Goal: Task Accomplishment & Management: Use online tool/utility

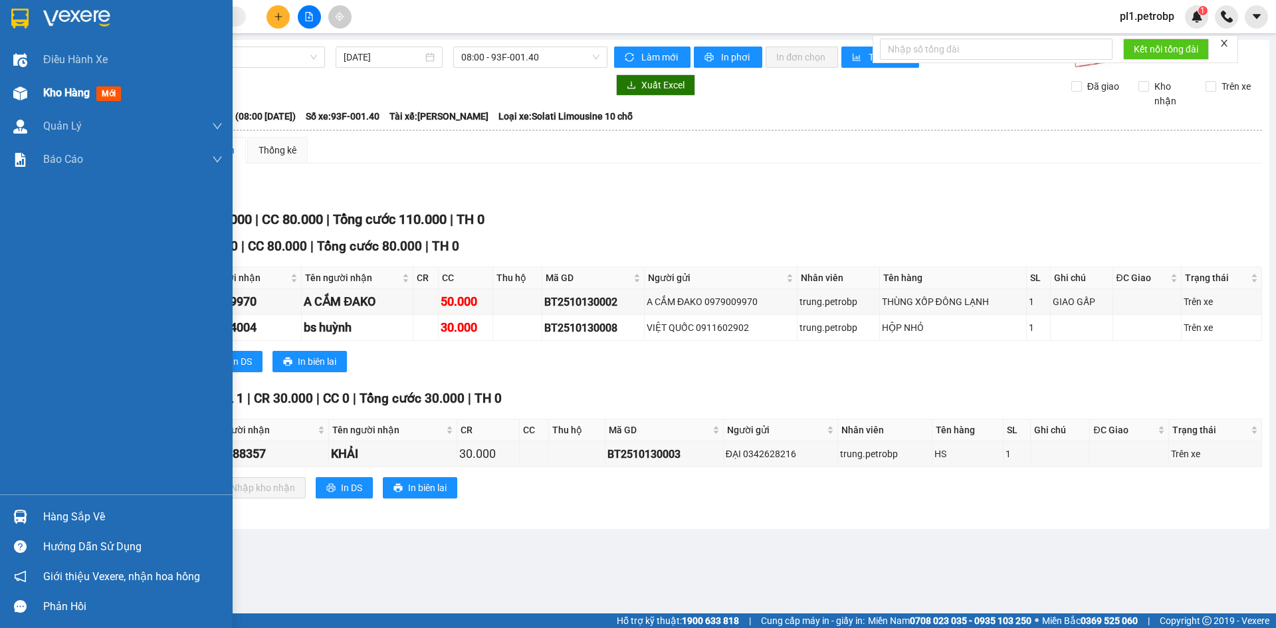
click at [76, 97] on span "Kho hàng" at bounding box center [66, 92] width 47 height 13
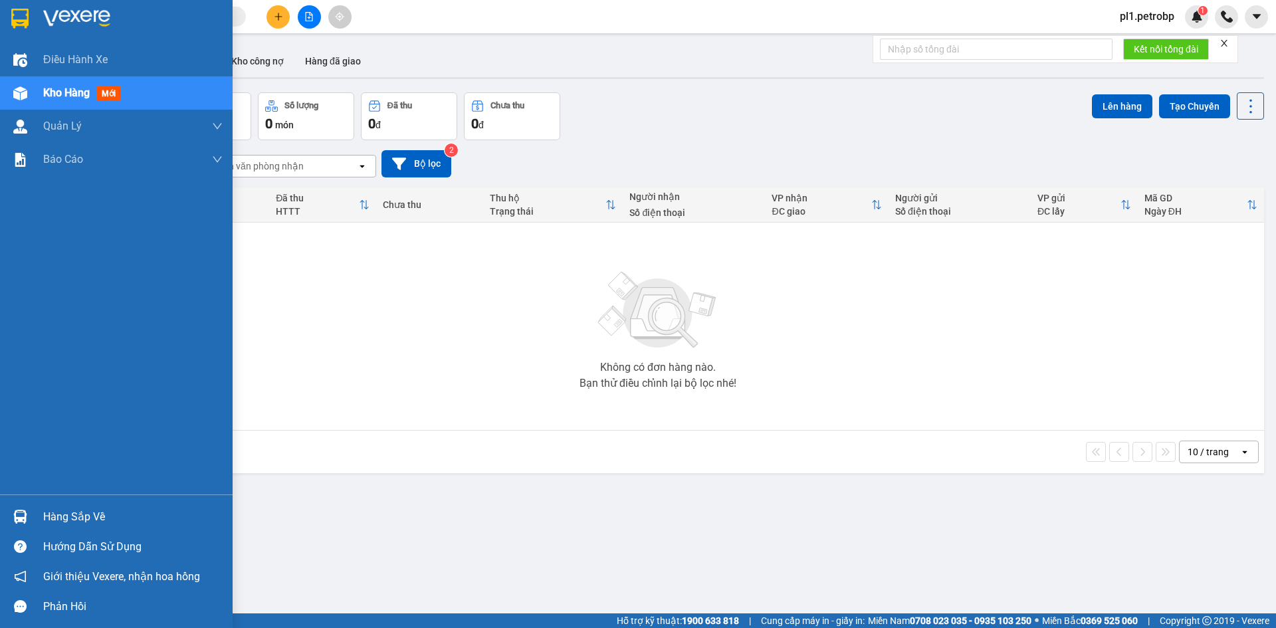
click at [72, 518] on div "Hàng sắp về" at bounding box center [132, 517] width 179 height 20
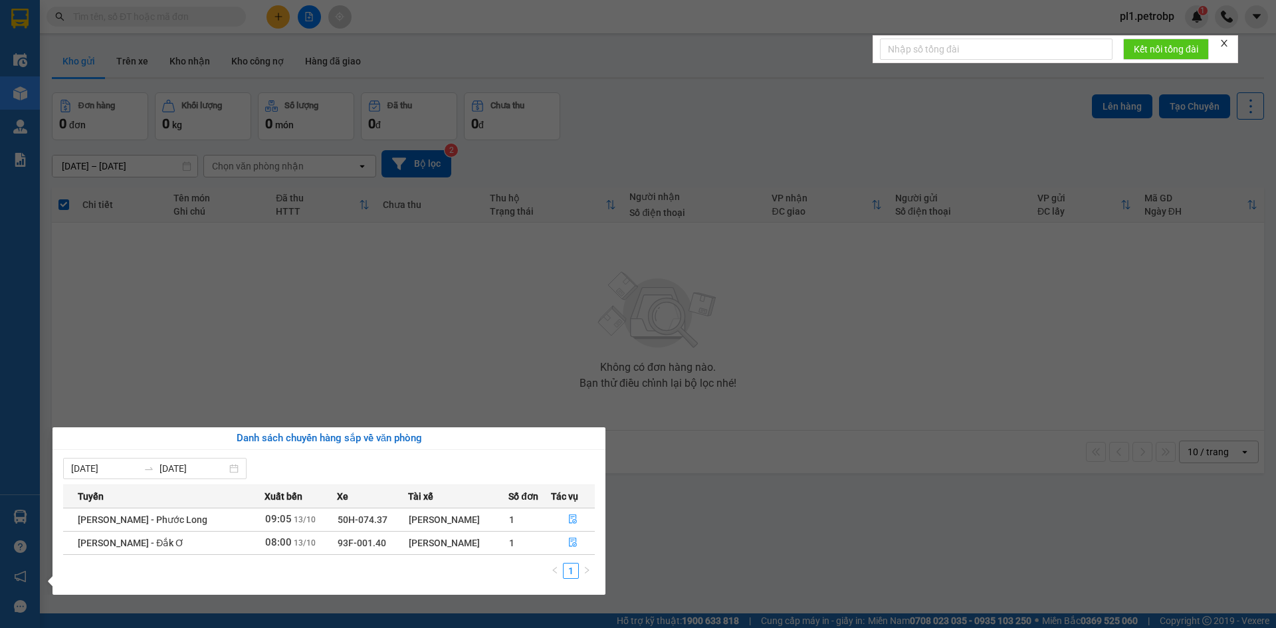
drag, startPoint x: 687, startPoint y: 484, endPoint x: 705, endPoint y: 550, distance: 69.0
click at [689, 492] on section "Kết quả tìm kiếm ( 3 ) Bộ lọc Mã ĐH Trạng thái Món hàng Tổng cước Chưa cước Ngư…" at bounding box center [638, 314] width 1276 height 628
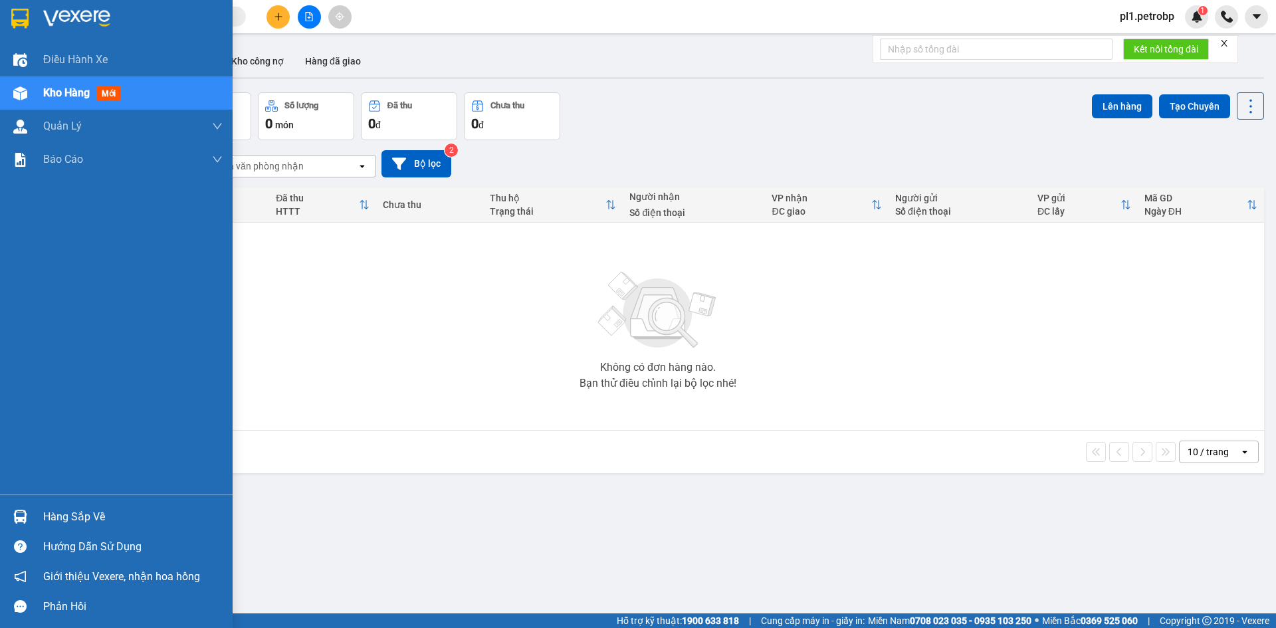
click at [33, 512] on div "Hàng sắp về" at bounding box center [116, 517] width 233 height 30
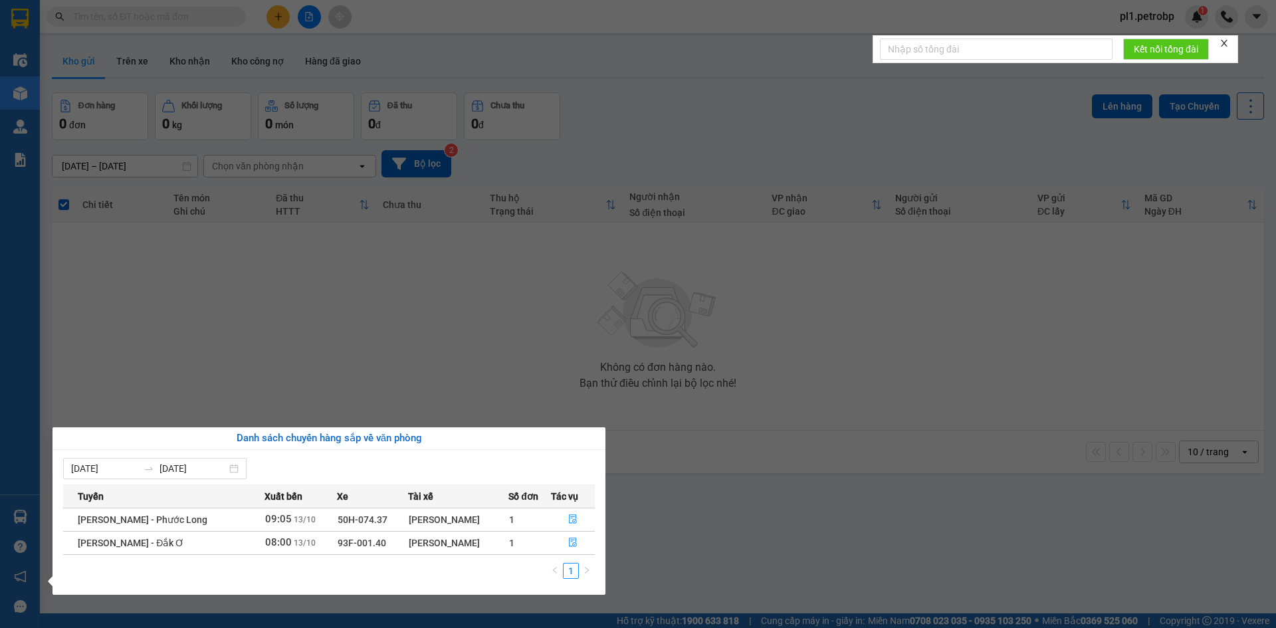
click at [325, 348] on section "Kết quả tìm kiếm ( 3 ) Bộ lọc Mã ĐH Trạng thái Món hàng Tổng cước Chưa cước Ngư…" at bounding box center [638, 314] width 1276 height 628
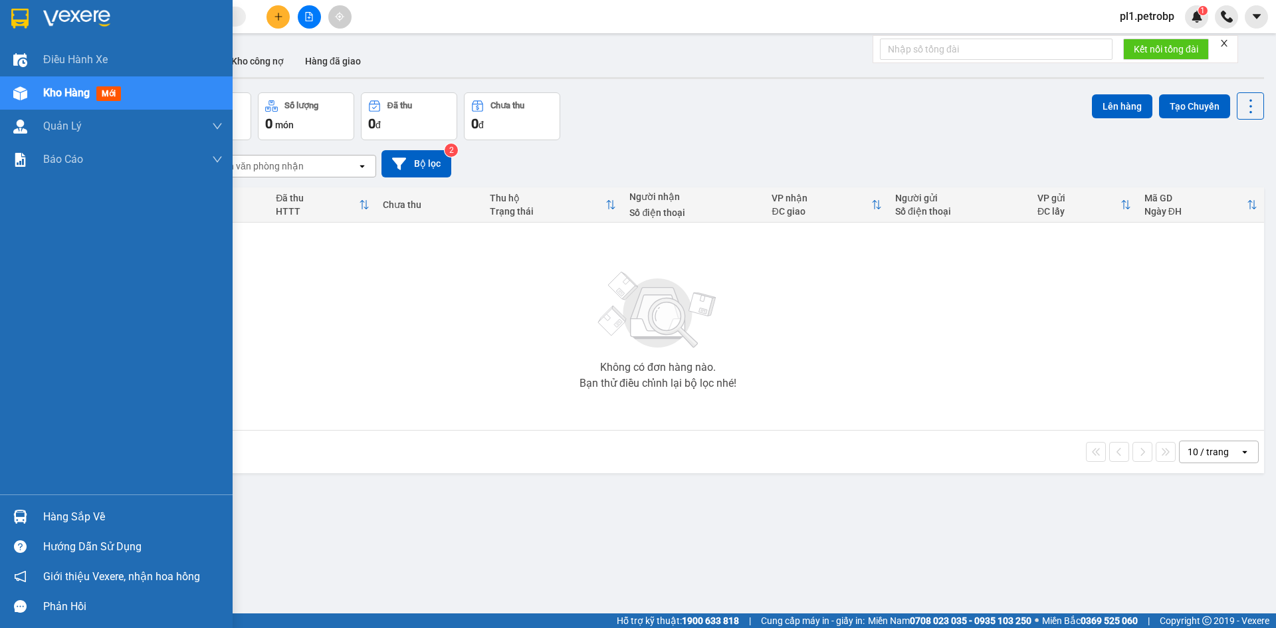
click at [77, 512] on div "Hàng sắp về" at bounding box center [132, 517] width 179 height 20
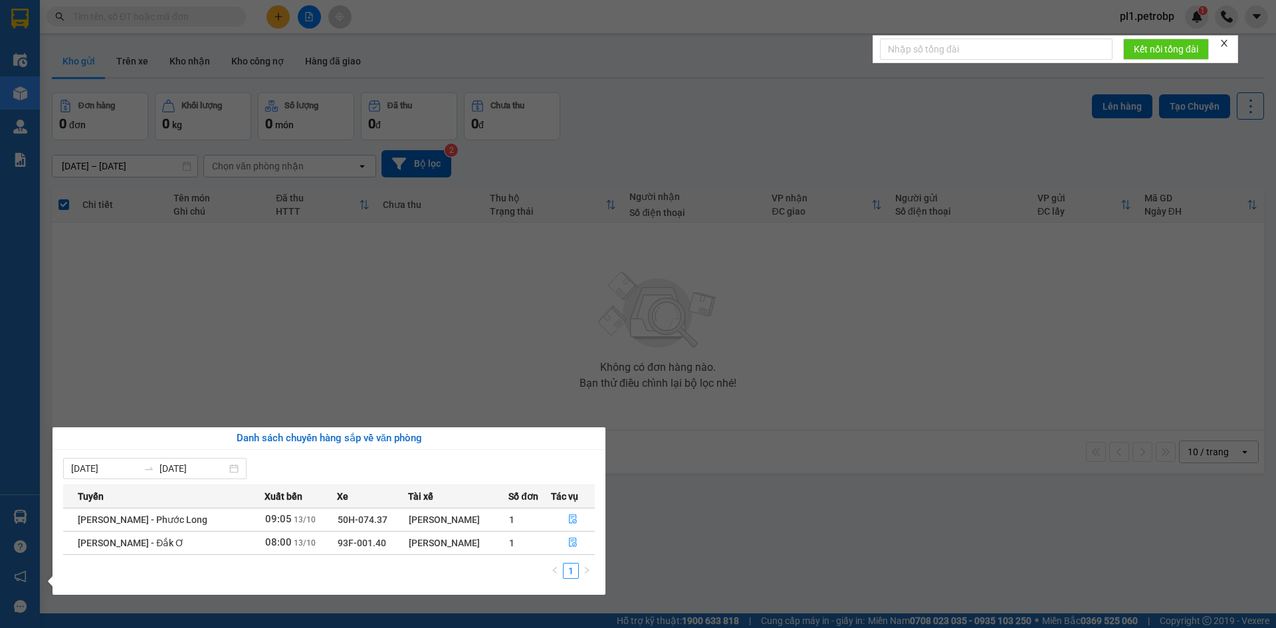
click at [346, 383] on section "Kết quả tìm kiếm ( 3 ) Bộ lọc Mã ĐH Trạng thái Món hàng Tổng cước Chưa cước Ngư…" at bounding box center [638, 314] width 1276 height 628
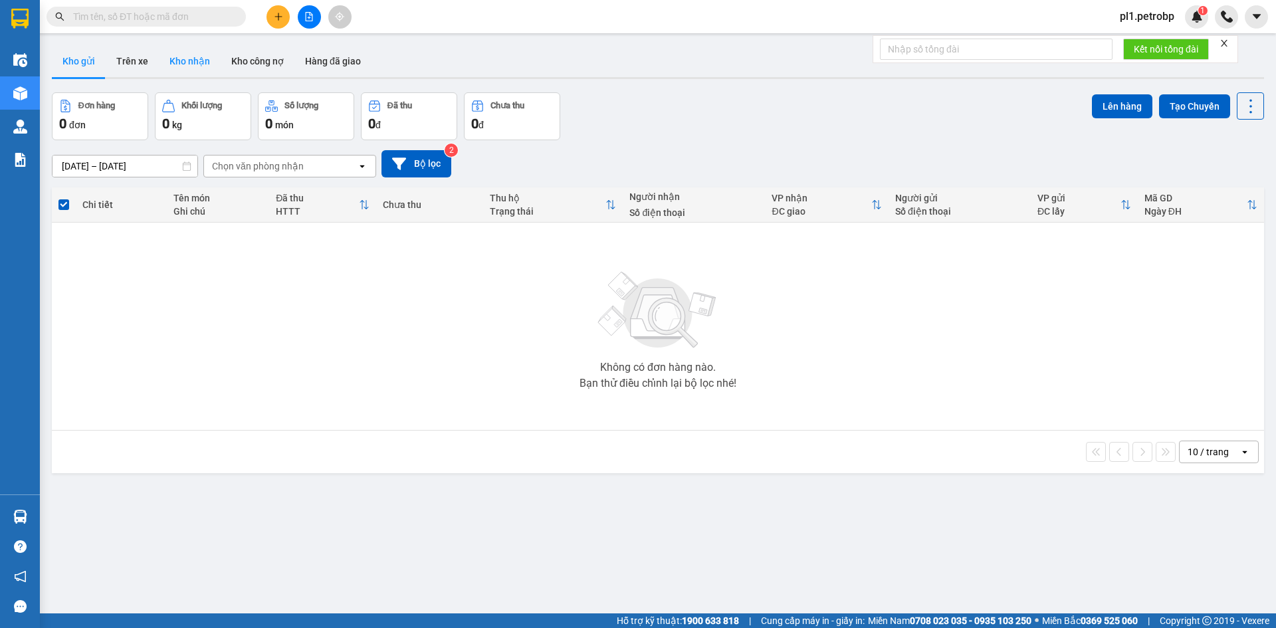
click at [176, 63] on button "Kho nhận" at bounding box center [190, 61] width 62 height 32
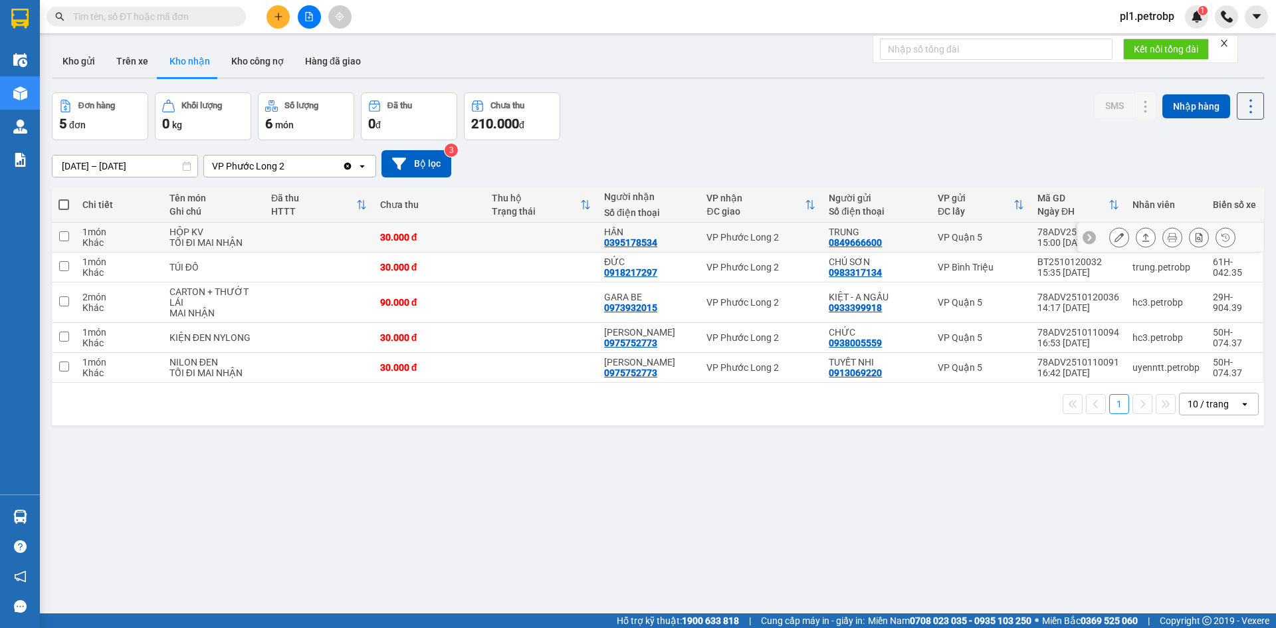
click at [1110, 239] on button at bounding box center [1119, 237] width 19 height 23
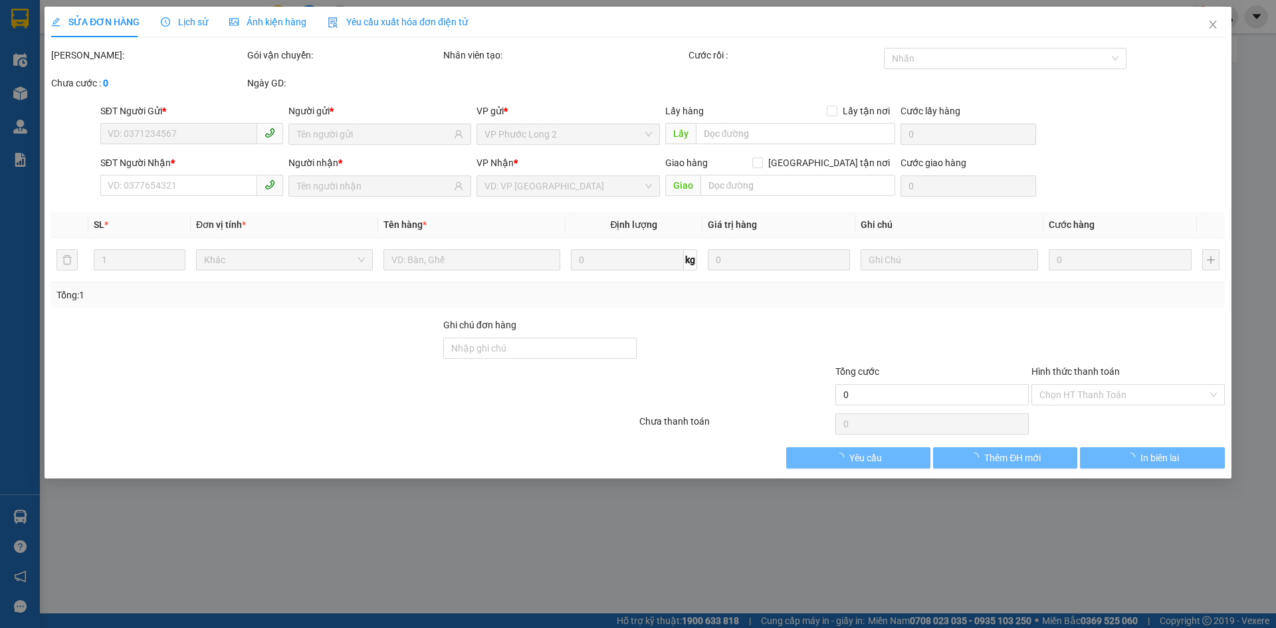
type input "0849666600"
type input "TRUNG"
type input "0395178534"
type input "HÂN"
type input "30.000"
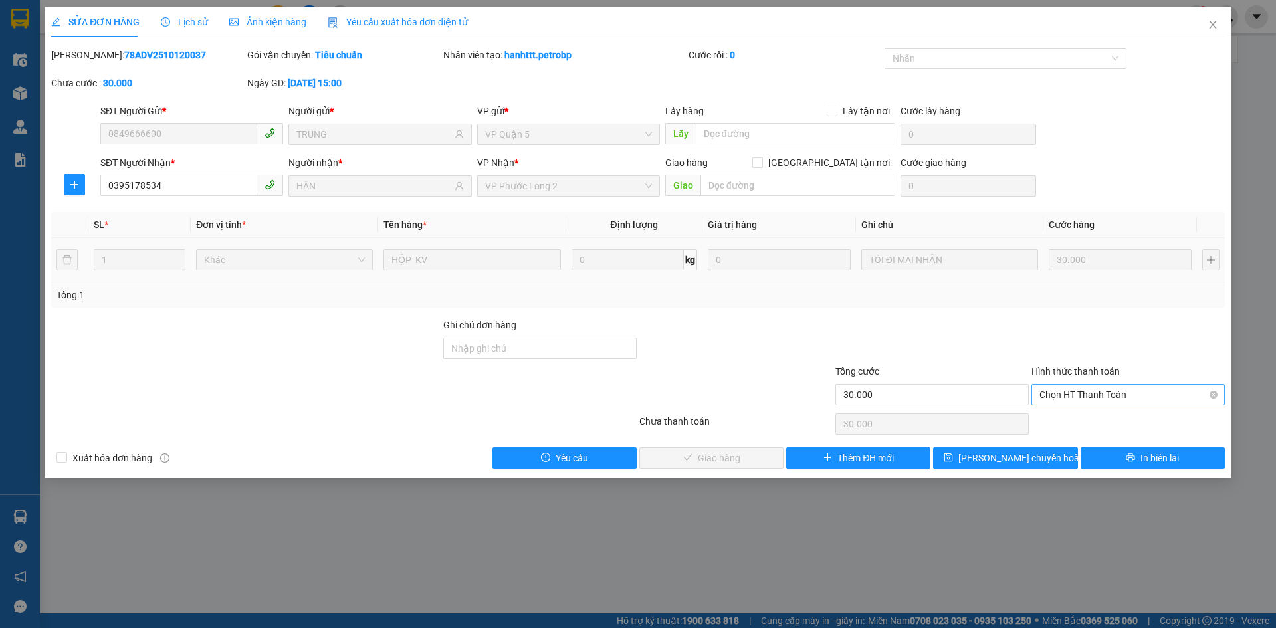
click at [1101, 393] on span "Chọn HT Thanh Toán" at bounding box center [1128, 395] width 177 height 20
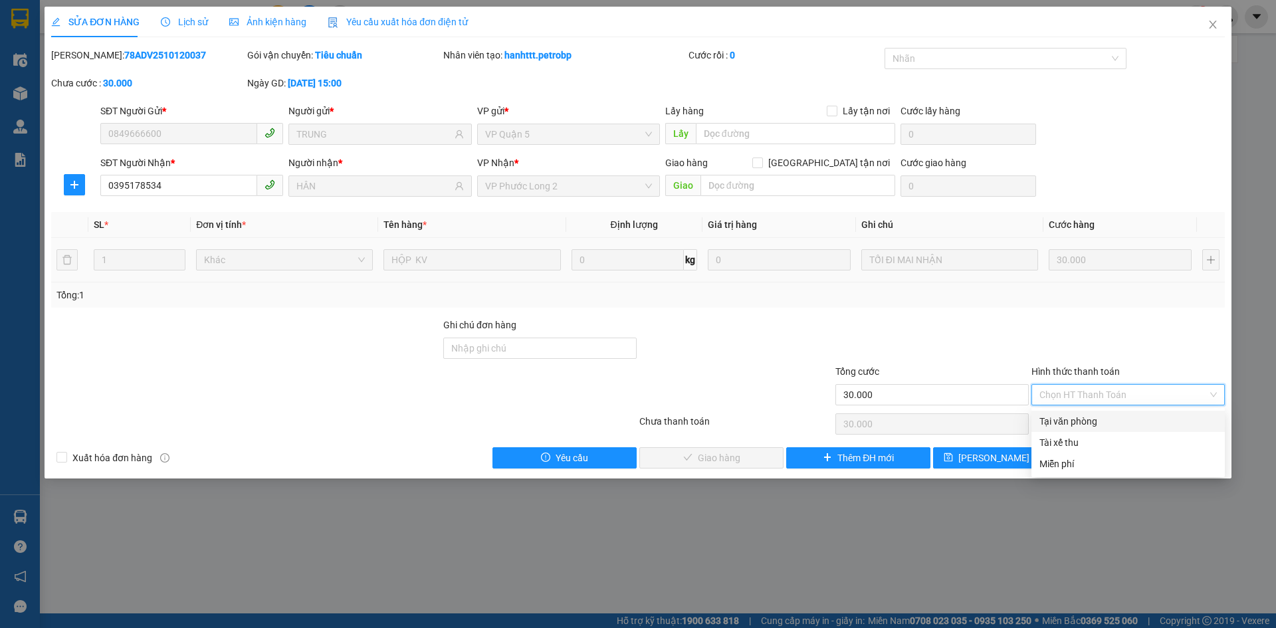
click at [1081, 415] on div "Tại văn phòng" at bounding box center [1128, 421] width 177 height 15
type input "0"
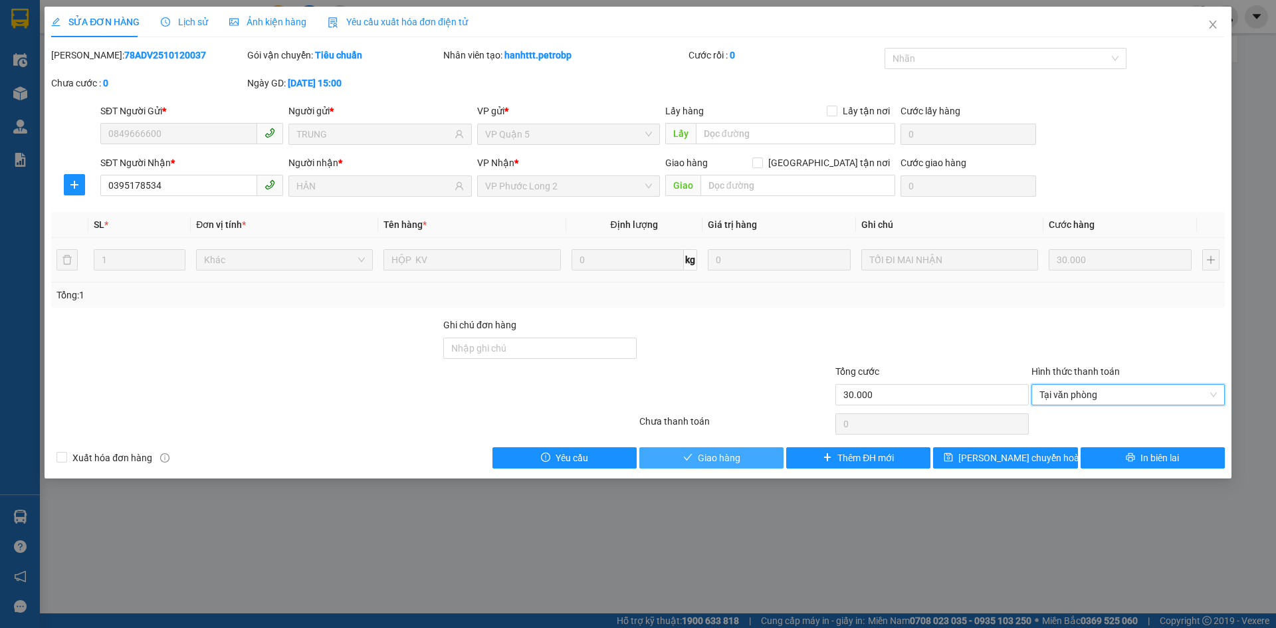
click at [726, 452] on span "Giao hàng" at bounding box center [719, 458] width 43 height 15
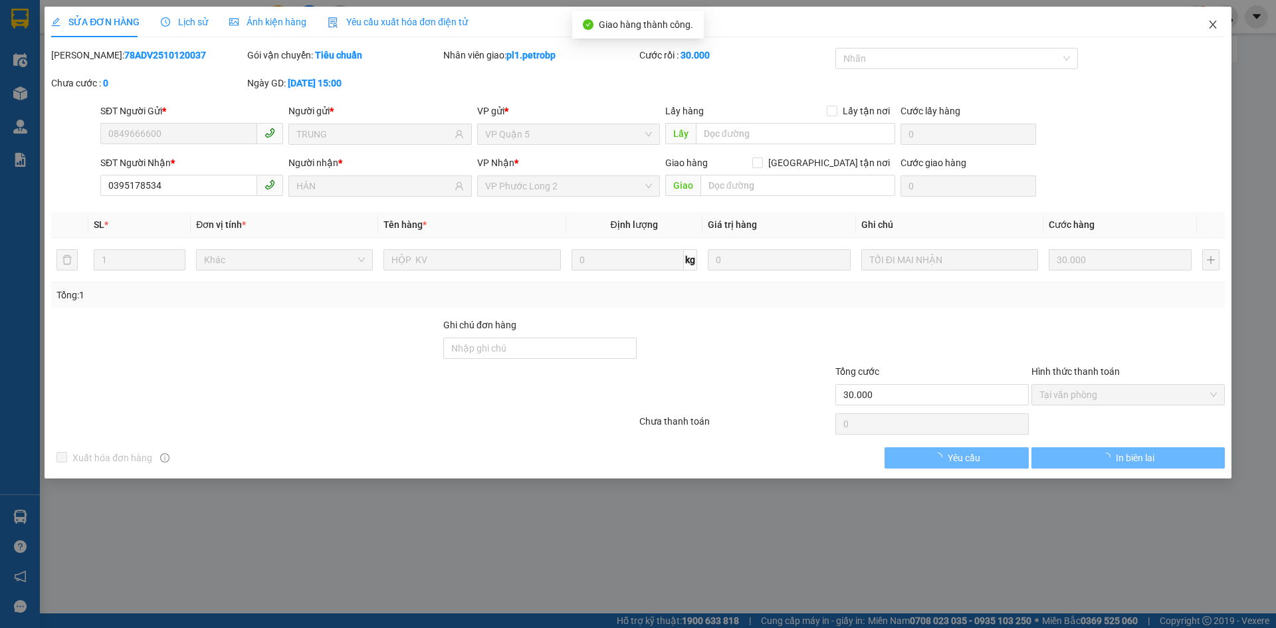
click at [1203, 29] on span "Close" at bounding box center [1212, 25] width 37 height 37
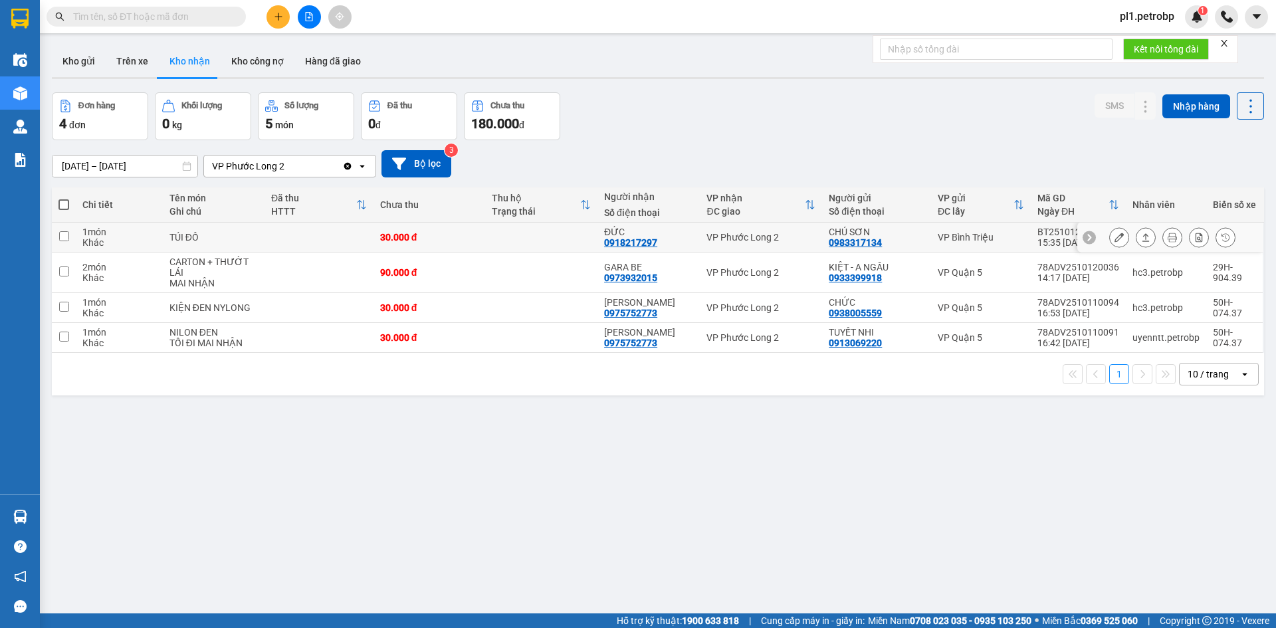
click at [1109, 246] on div at bounding box center [1119, 237] width 20 height 20
click at [1115, 242] on icon at bounding box center [1119, 237] width 9 height 9
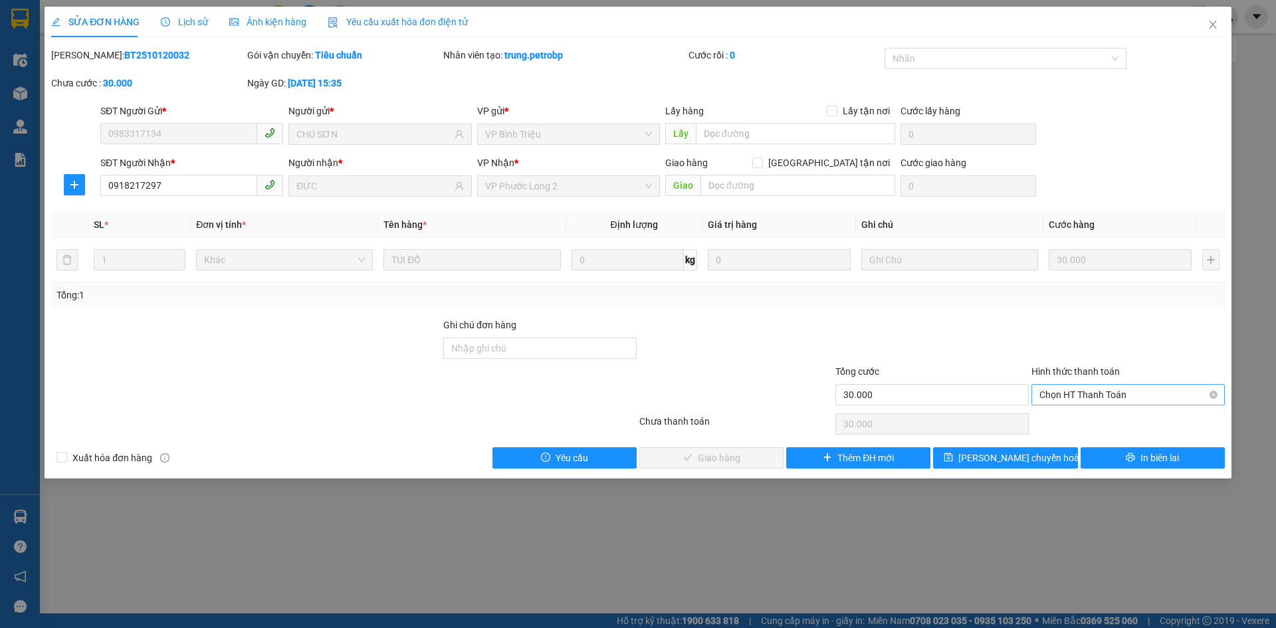
click at [1089, 401] on span "Chọn HT Thanh Toán" at bounding box center [1128, 395] width 177 height 20
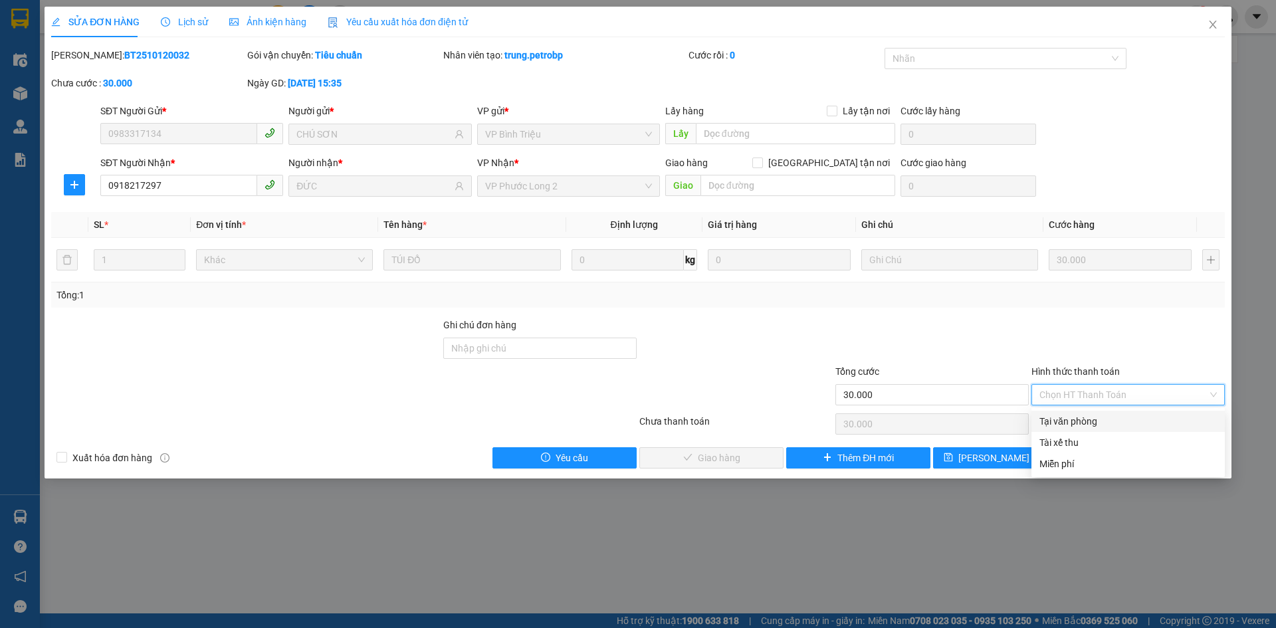
click at [1083, 417] on div "Tại văn phòng" at bounding box center [1128, 421] width 177 height 15
type input "0"
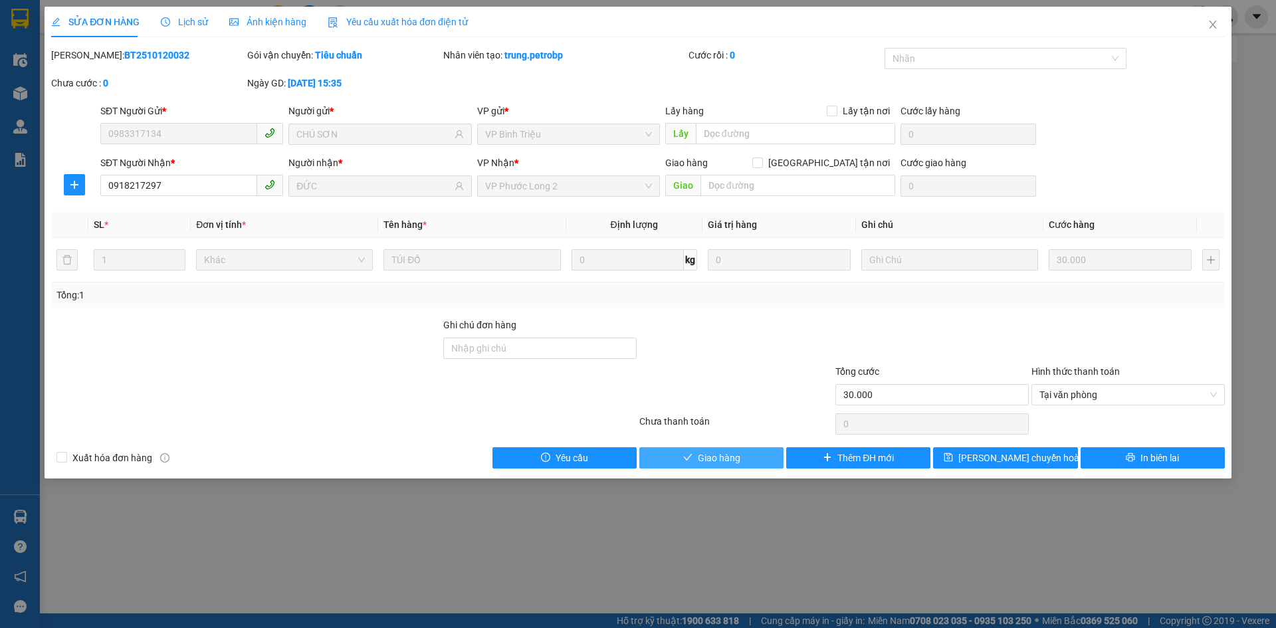
click at [754, 453] on button "Giao hàng" at bounding box center [711, 457] width 144 height 21
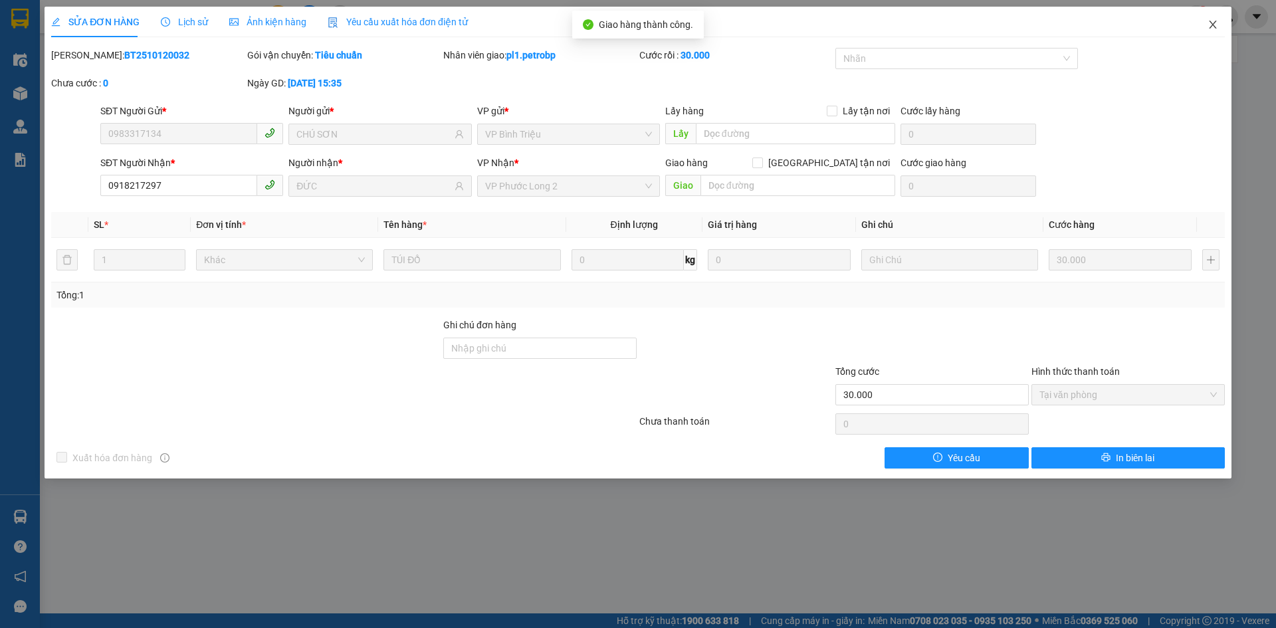
click at [1221, 25] on span "Close" at bounding box center [1212, 25] width 37 height 37
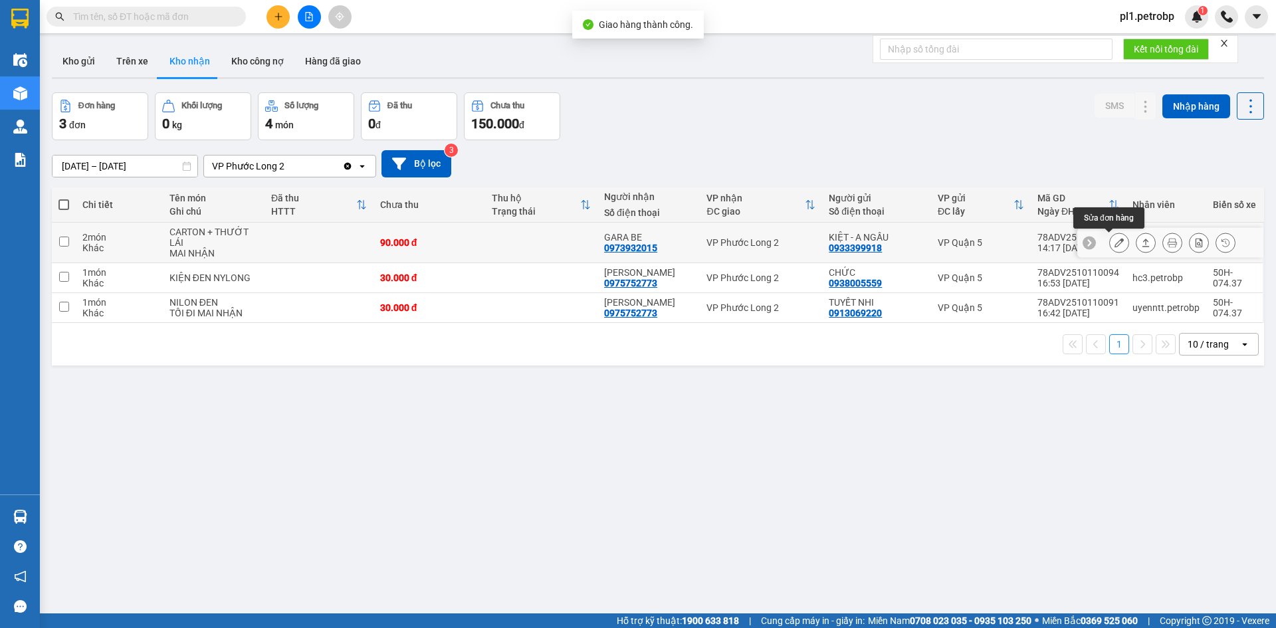
click at [1115, 244] on icon at bounding box center [1119, 242] width 9 height 9
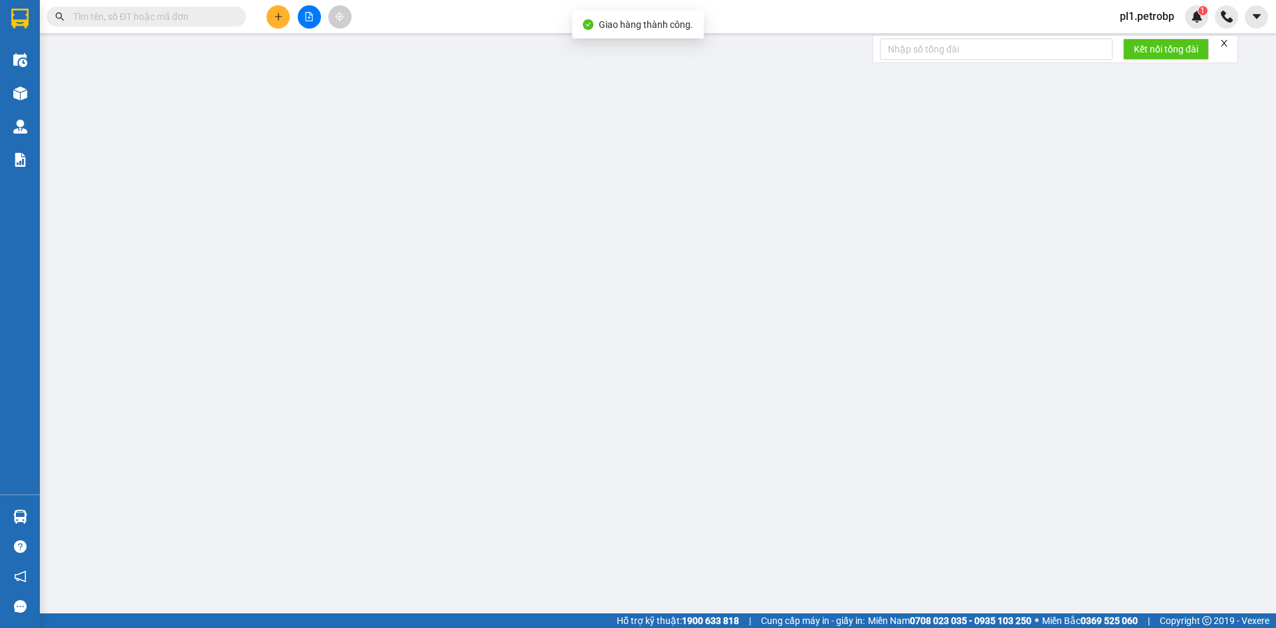
type input "0933399918"
type input "KIỆT - A NGẦU"
type input "0973932015"
type input "GARA BE"
type input "90.000"
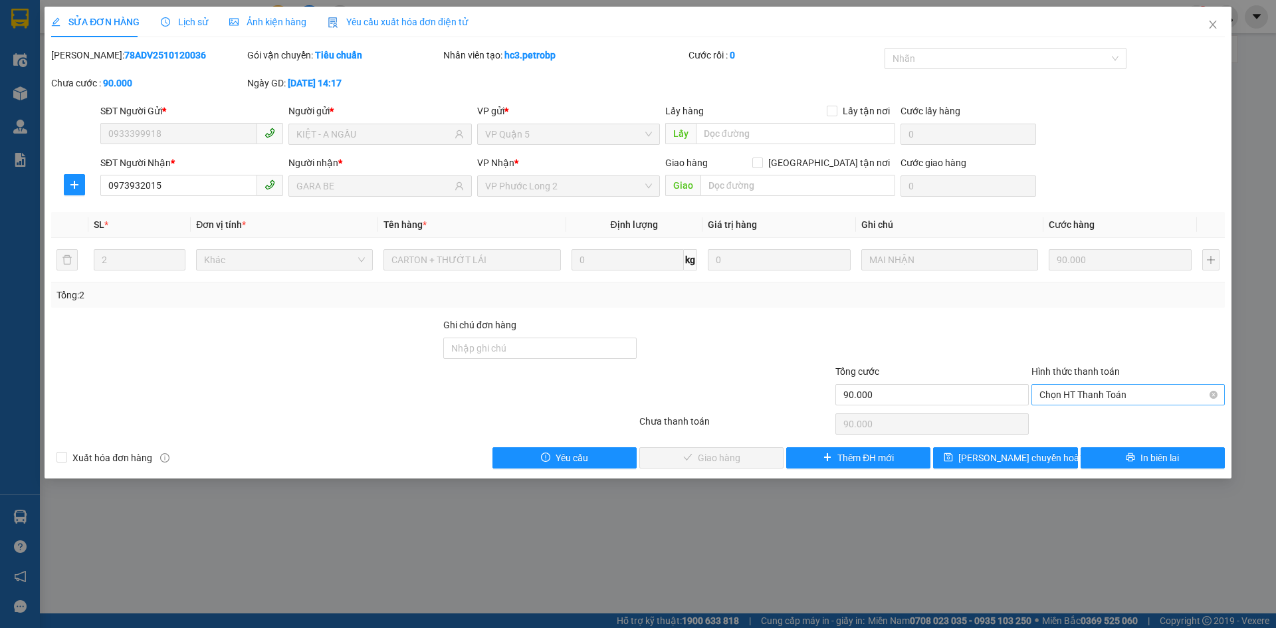
click at [1055, 394] on span "Chọn HT Thanh Toán" at bounding box center [1128, 395] width 177 height 20
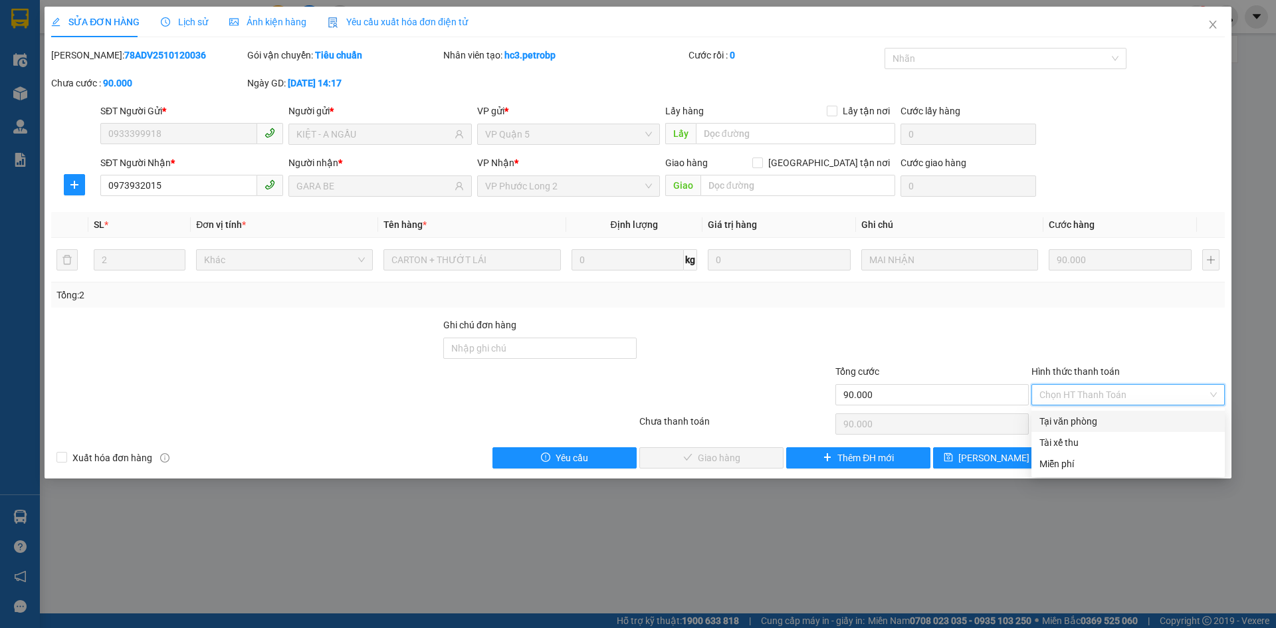
click at [1055, 426] on div "Tại văn phòng" at bounding box center [1128, 421] width 177 height 15
type input "0"
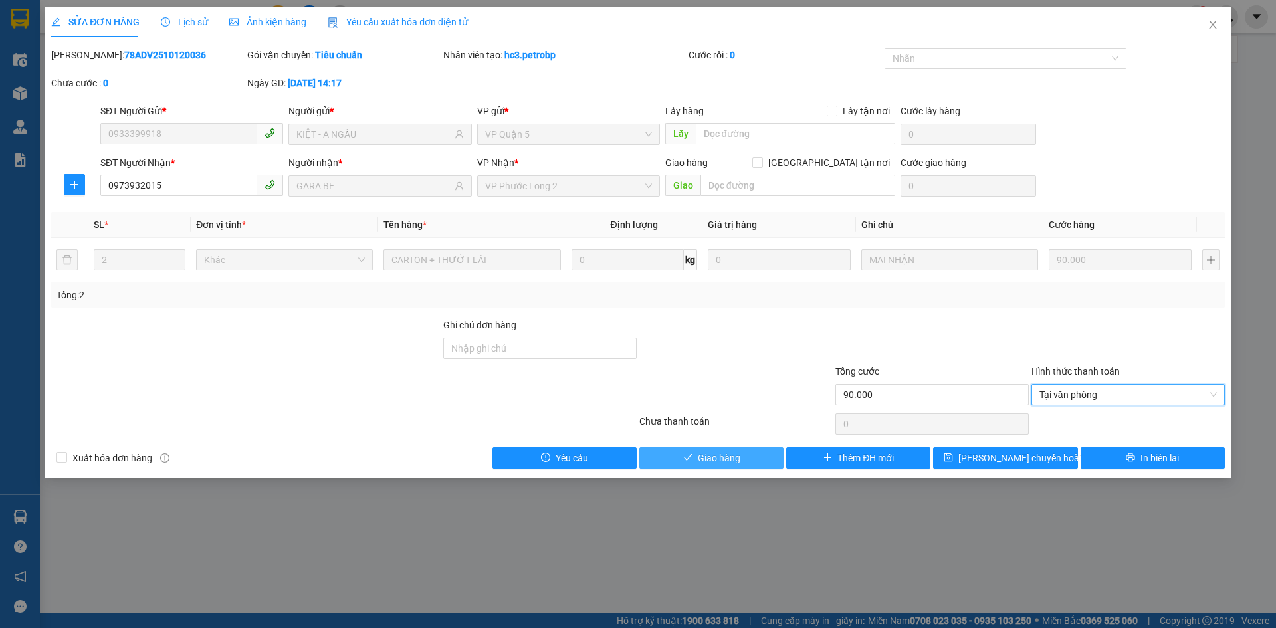
click at [742, 466] on button "Giao hàng" at bounding box center [711, 457] width 144 height 21
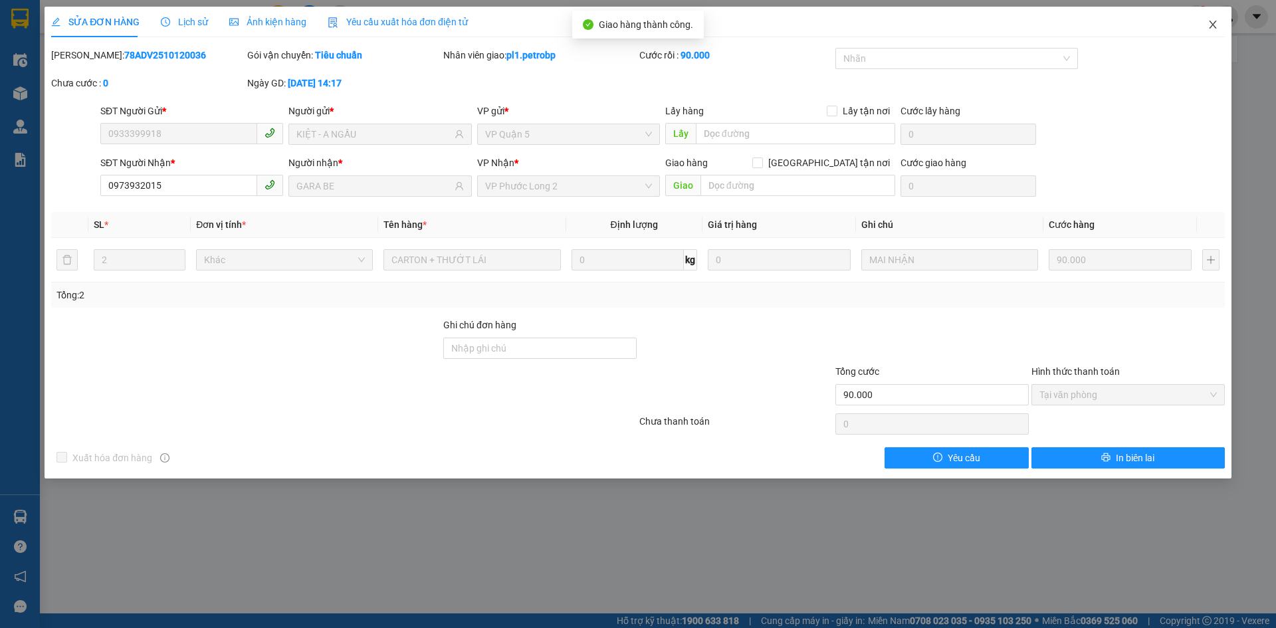
click at [1224, 24] on span "Close" at bounding box center [1212, 25] width 37 height 37
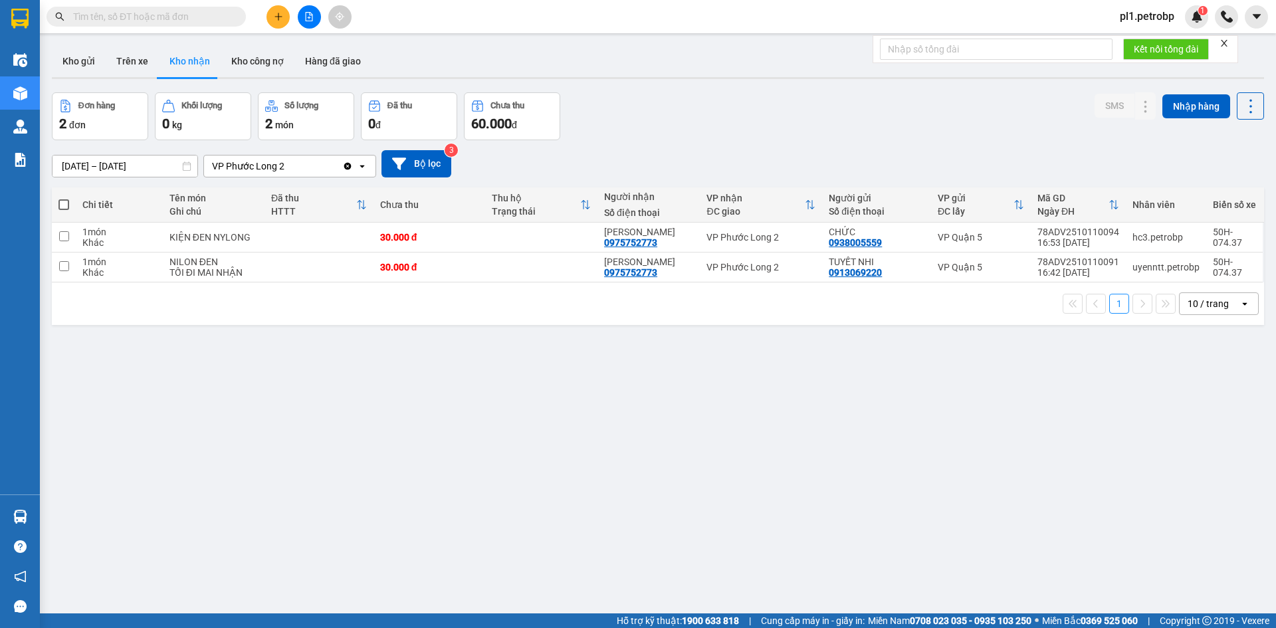
click at [195, 23] on input "text" at bounding box center [151, 16] width 157 height 15
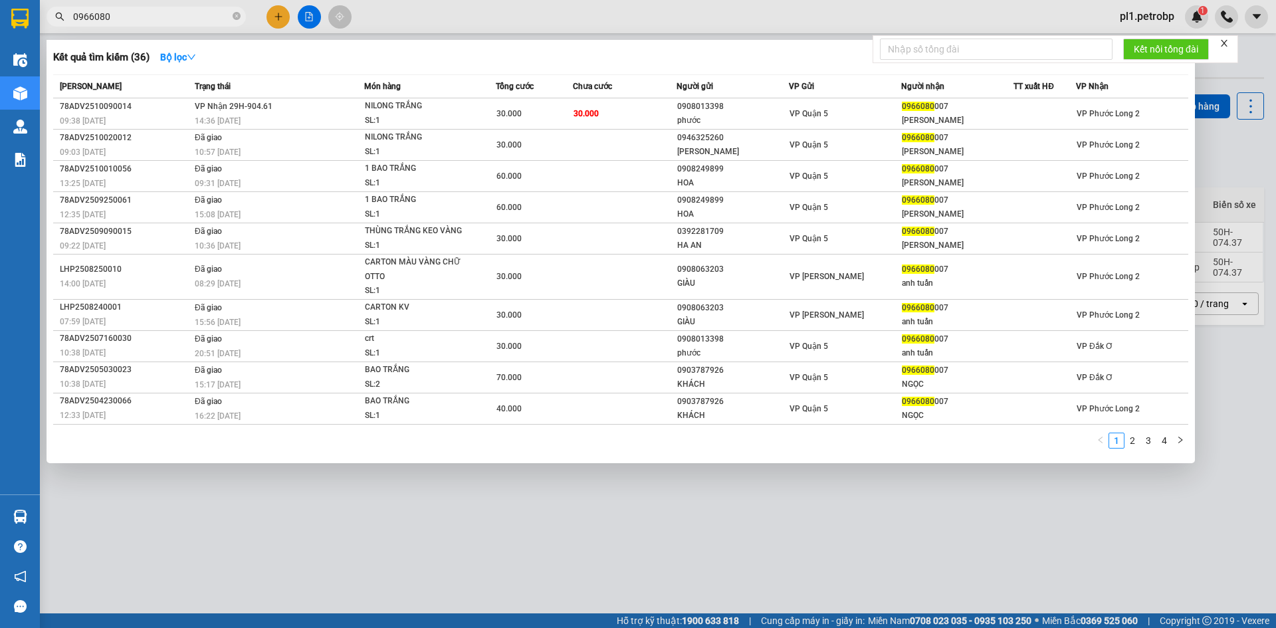
type input "0966080"
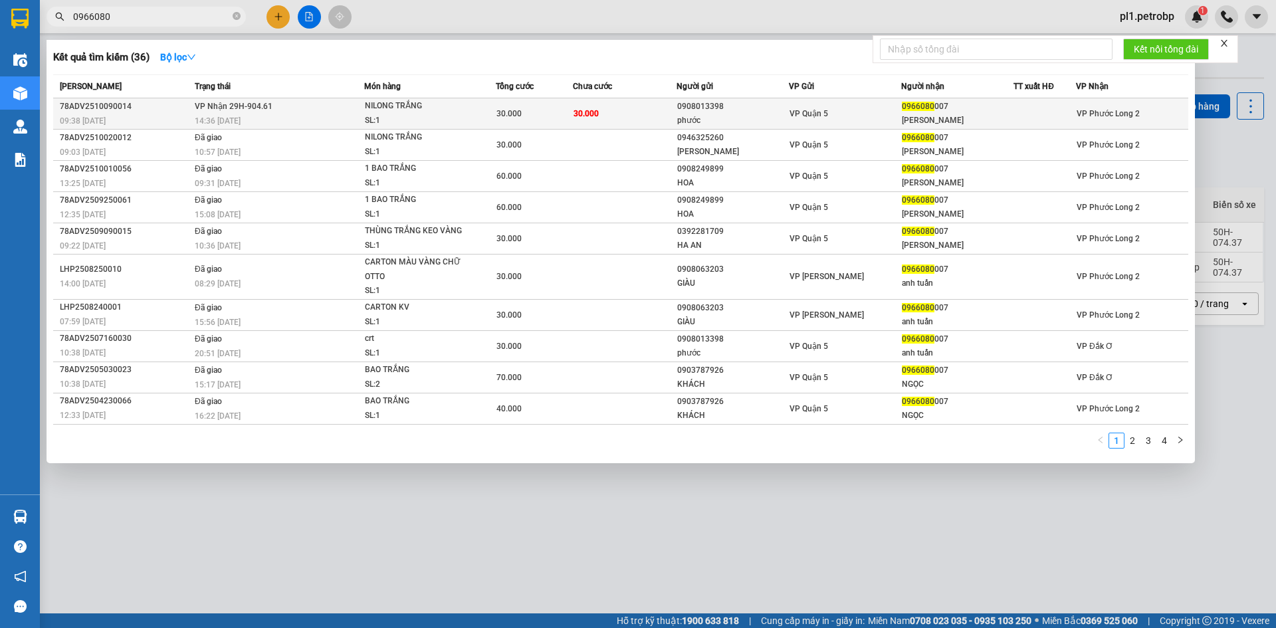
click at [591, 118] on span "30.000" at bounding box center [586, 113] width 25 height 9
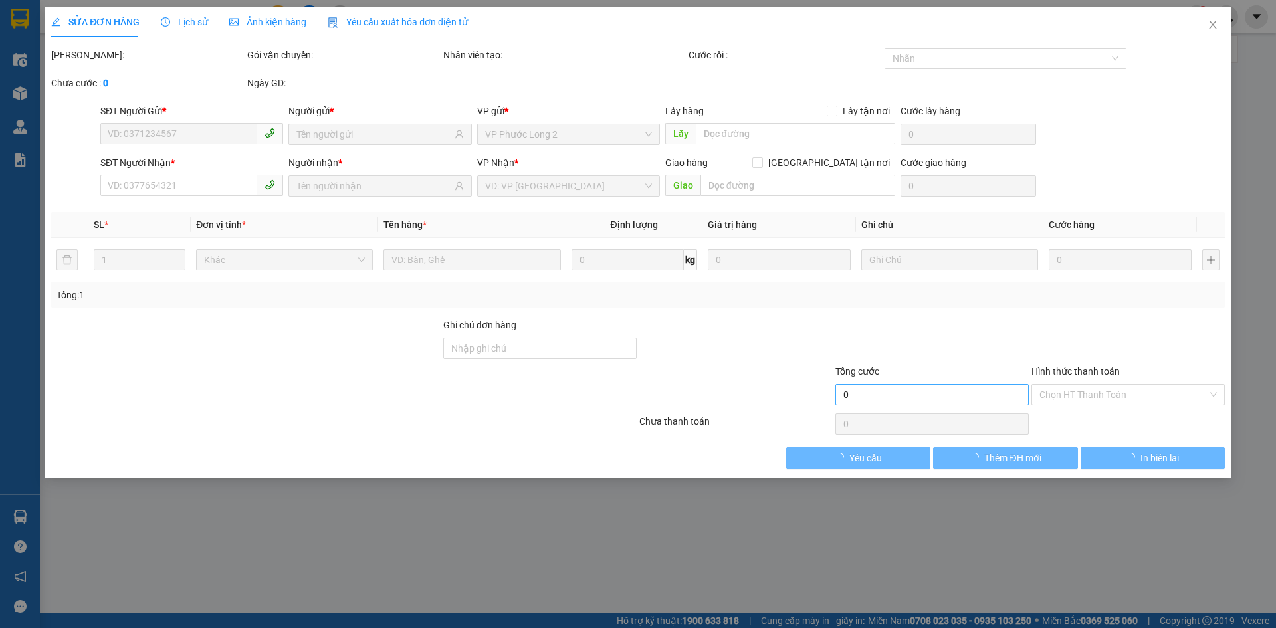
type input "0908013398"
type input "phước"
type input "0966080007"
type input "[PERSON_NAME]"
type input "30.000"
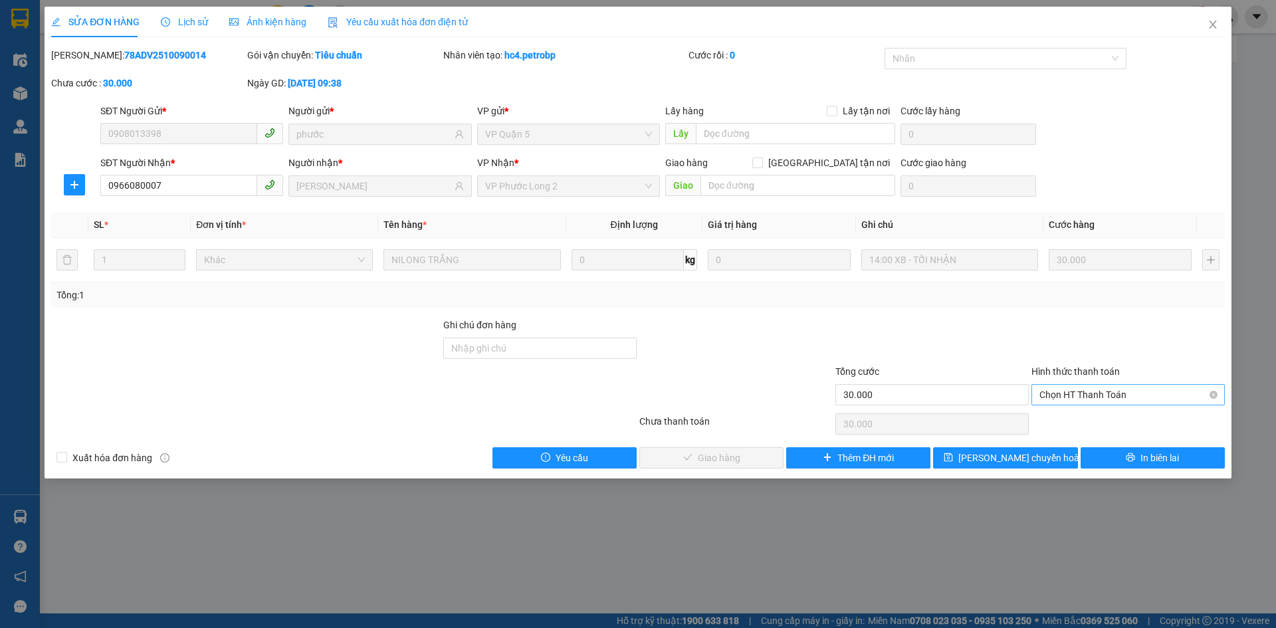
click at [1089, 401] on span "Chọn HT Thanh Toán" at bounding box center [1128, 395] width 177 height 20
click at [1065, 432] on div "Tài xế thu" at bounding box center [1128, 442] width 193 height 21
type input "0"
click at [1070, 394] on span "Tài xế thu" at bounding box center [1128, 395] width 177 height 20
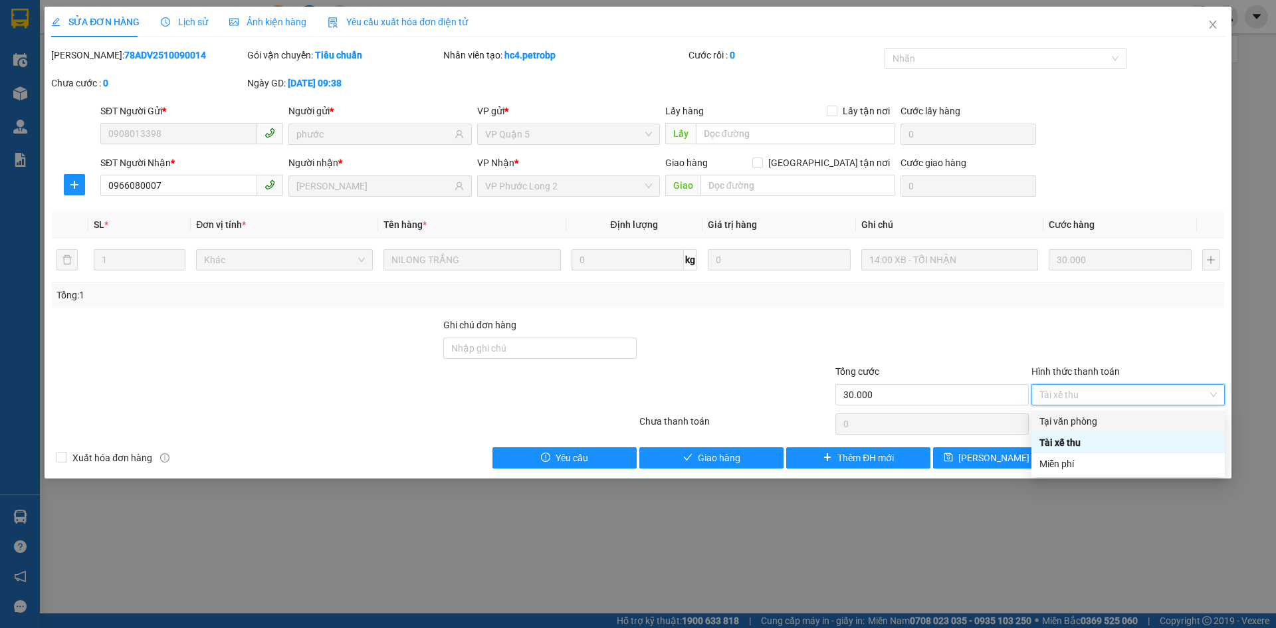
click at [1064, 415] on div "Tại văn phòng" at bounding box center [1128, 421] width 177 height 15
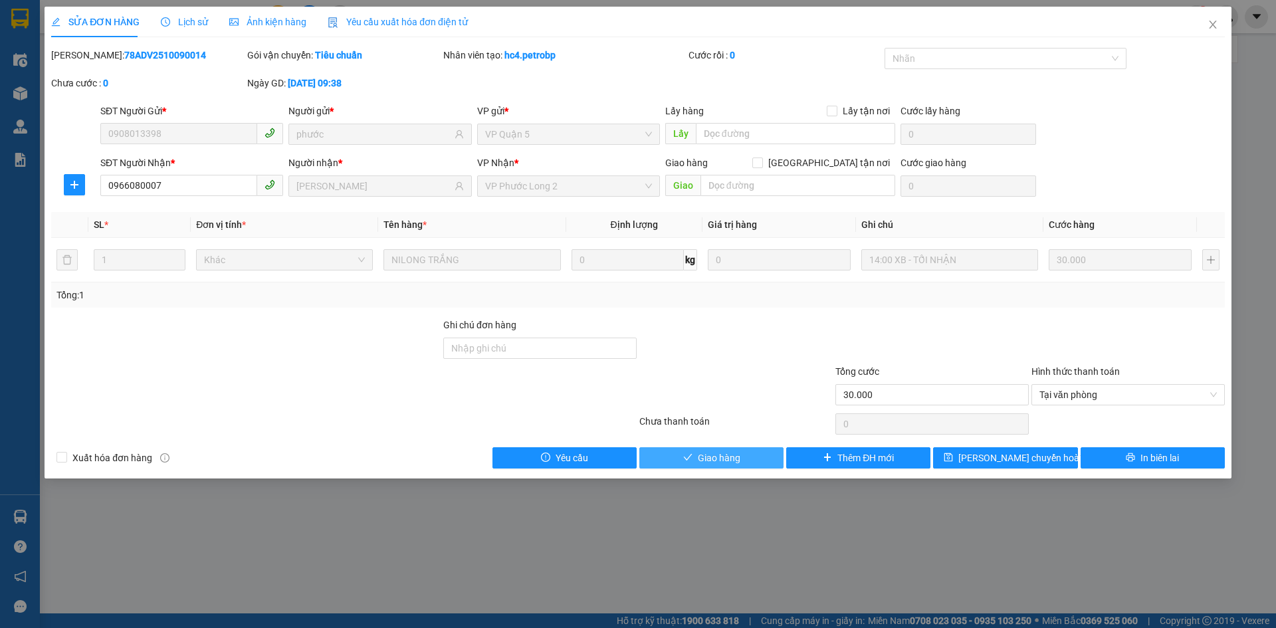
click at [685, 457] on icon "check" at bounding box center [687, 457] width 9 height 9
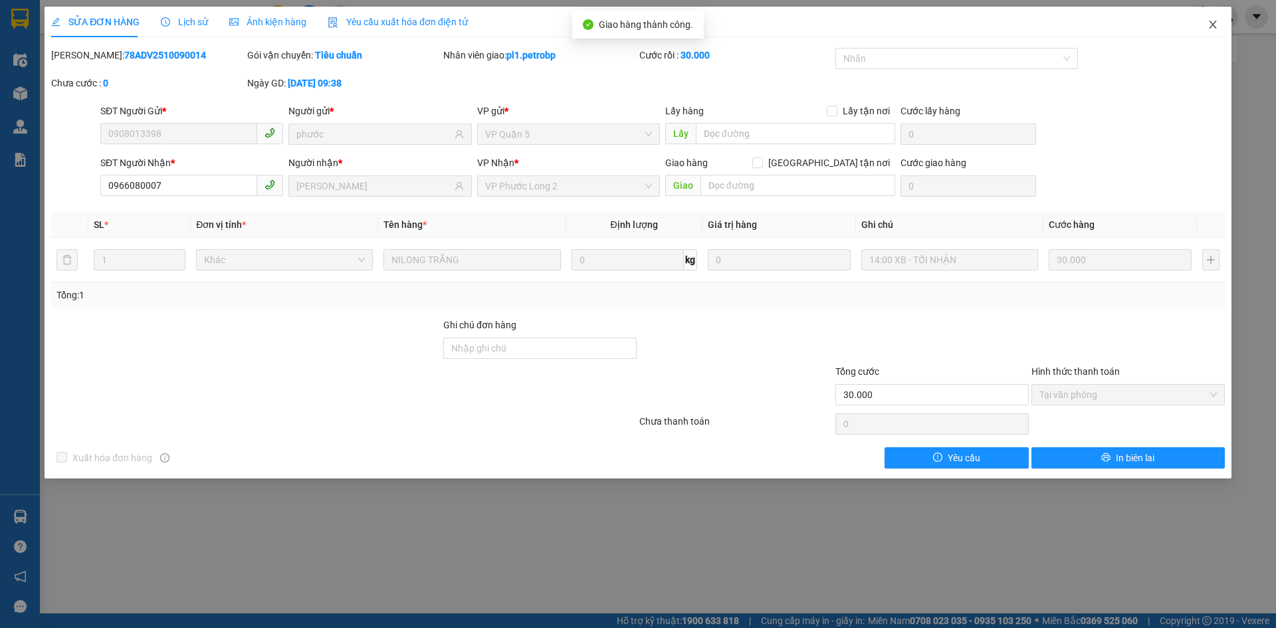
click at [1210, 36] on span "Close" at bounding box center [1212, 25] width 37 height 37
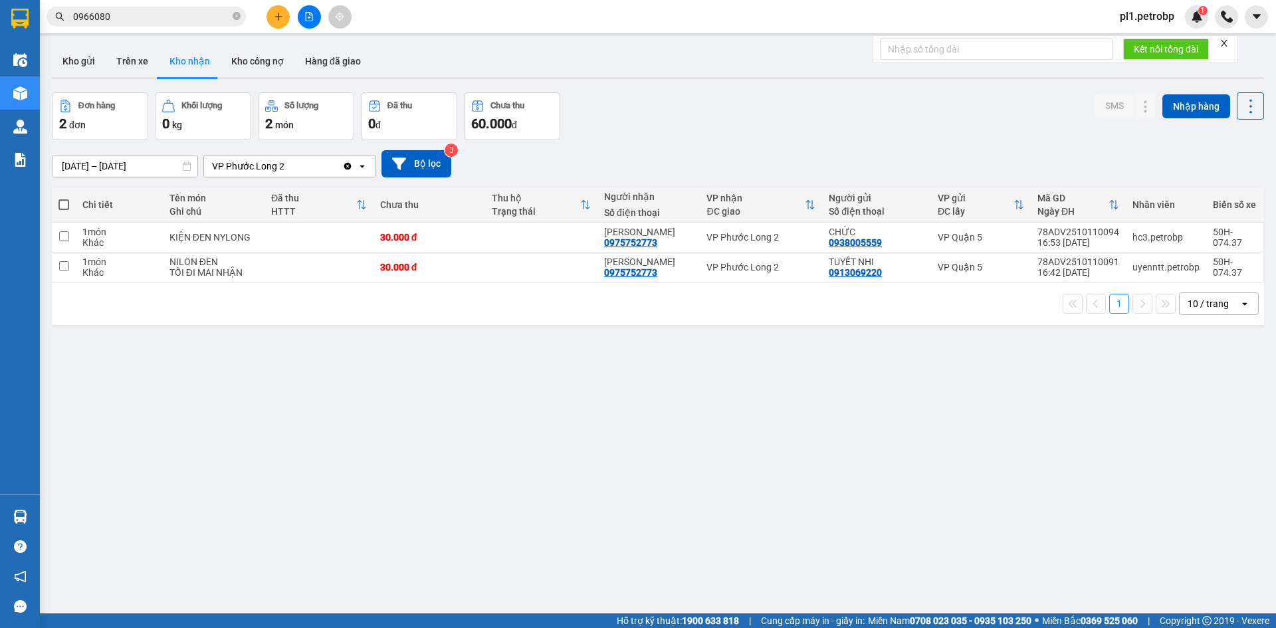
click at [35, 512] on div "Hàng sắp về" at bounding box center [20, 517] width 40 height 30
click at [806, 456] on section "Kết quả tìm kiếm ( 36 ) Bộ lọc Mã ĐH Trạng thái Món hàng Tổng cước Chưa cước Ng…" at bounding box center [638, 314] width 1276 height 628
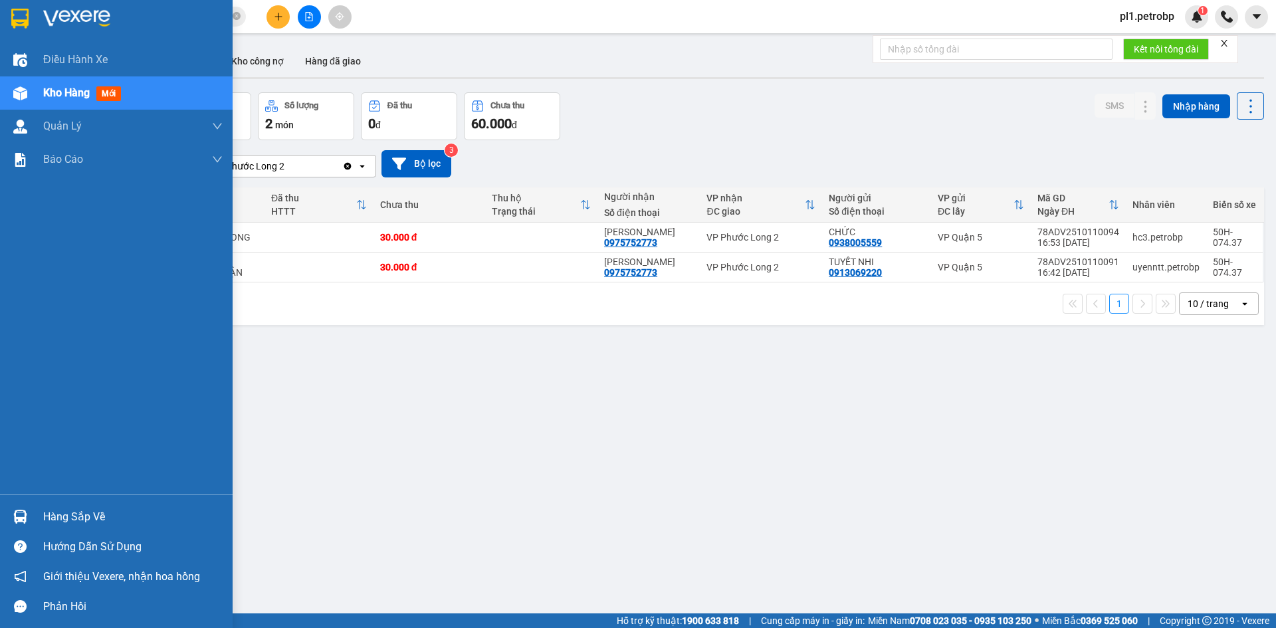
click at [72, 516] on div "Hàng sắp về" at bounding box center [132, 517] width 179 height 20
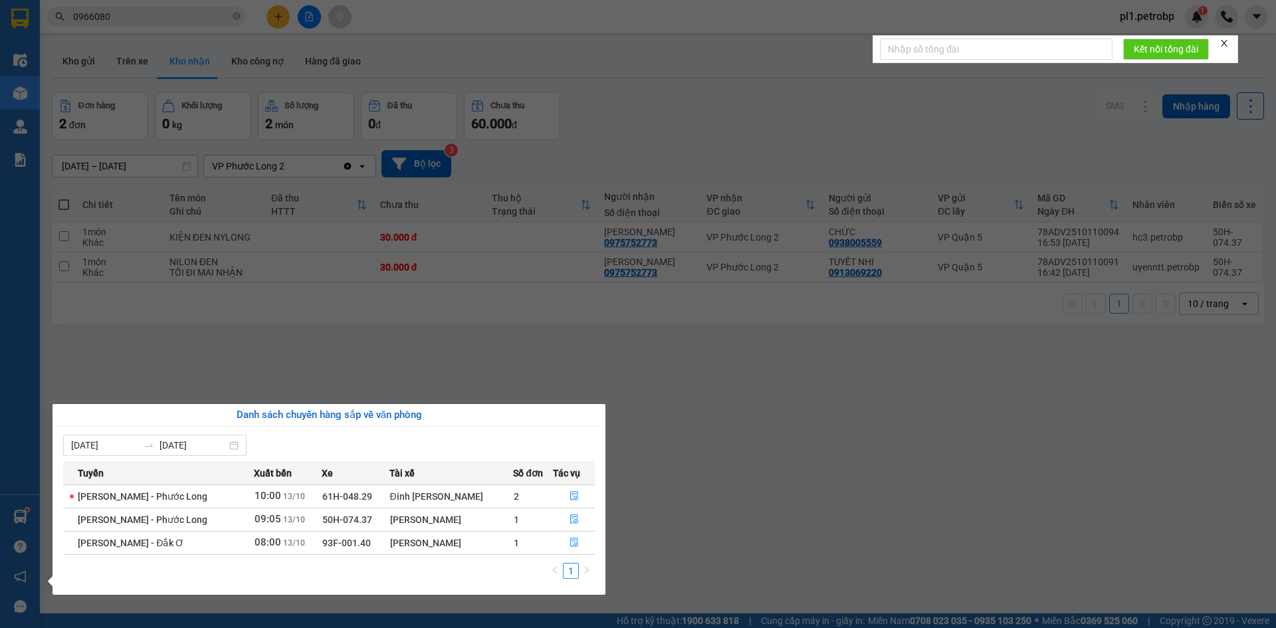
click at [663, 445] on section "Kết quả tìm kiếm ( 36 ) Bộ lọc Mã ĐH Trạng thái Món hàng Tổng cước Chưa cước Ng…" at bounding box center [638, 314] width 1276 height 628
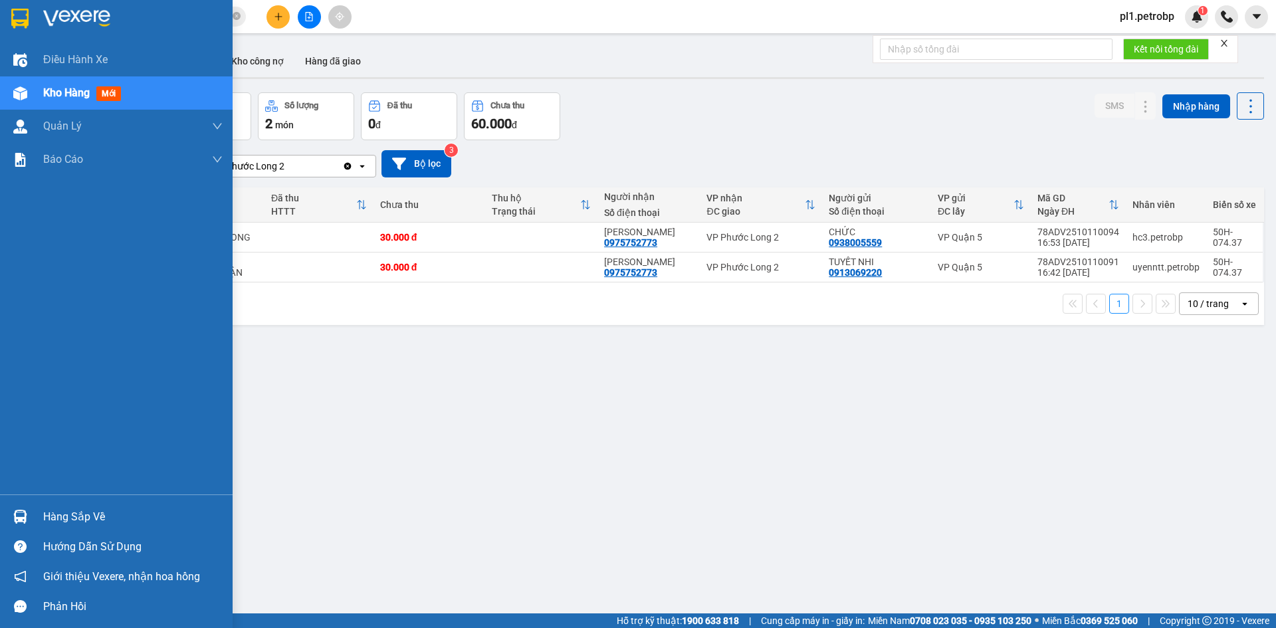
click at [24, 516] on img at bounding box center [20, 517] width 14 height 14
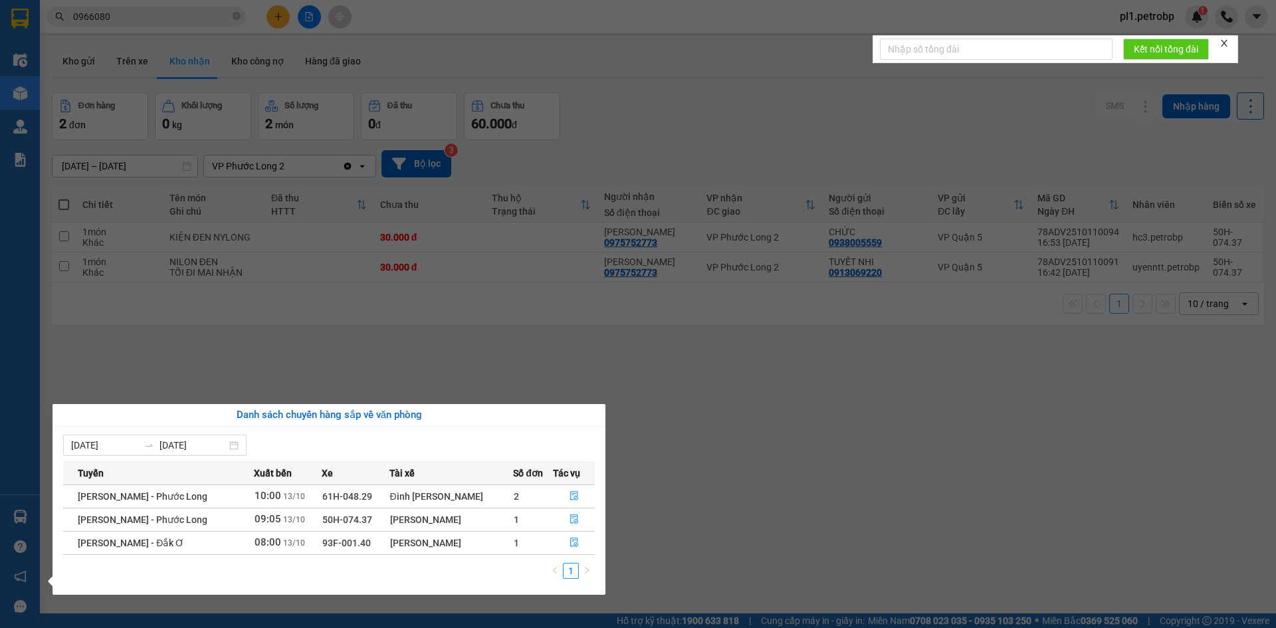
click at [464, 333] on section "Kết quả tìm kiếm ( 36 ) Bộ lọc Mã ĐH Trạng thái Món hàng Tổng cước Chưa cước Ng…" at bounding box center [638, 314] width 1276 height 628
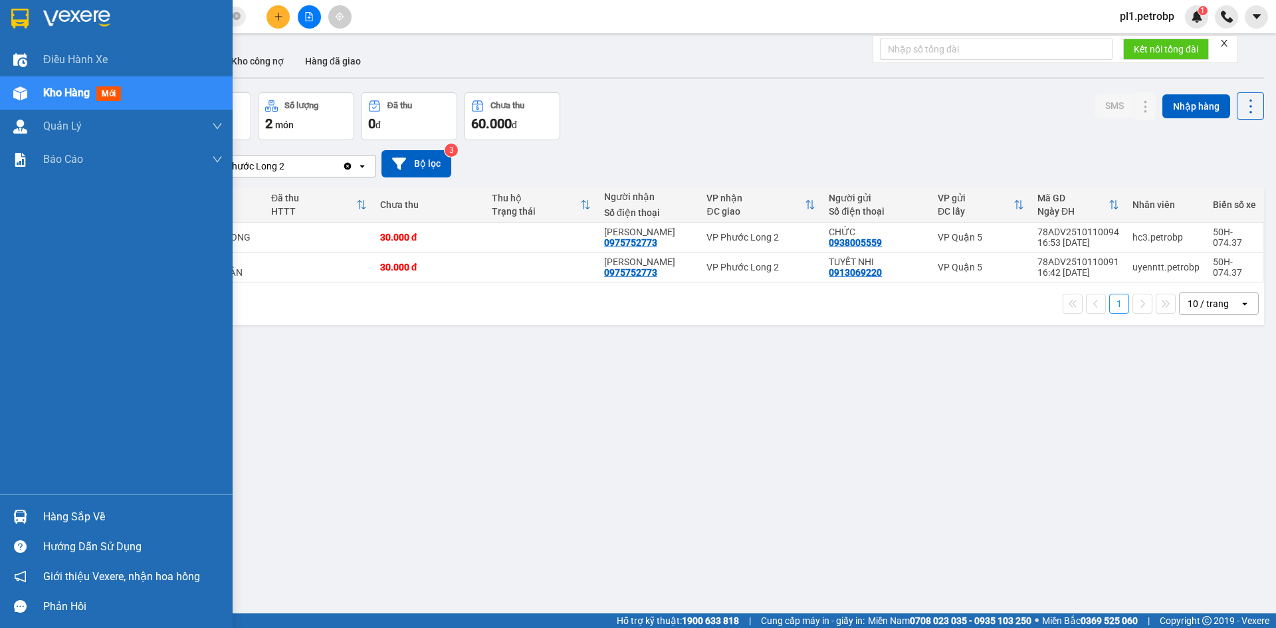
click at [28, 508] on div at bounding box center [20, 516] width 23 height 23
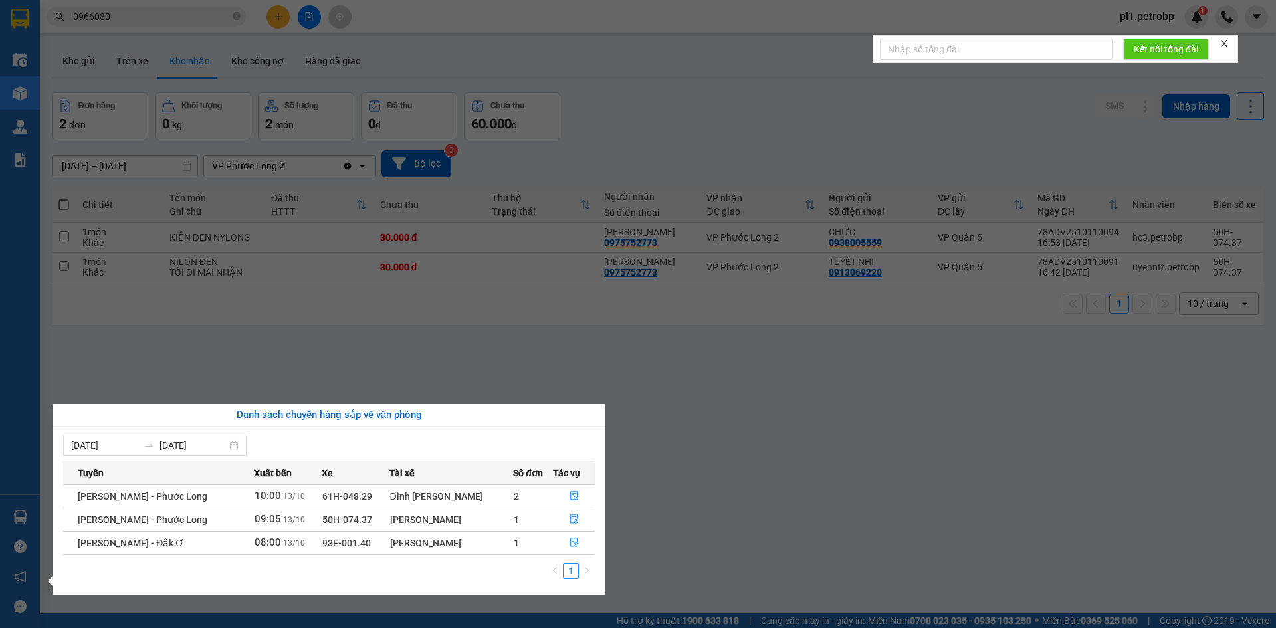
click at [307, 350] on section "Kết quả tìm kiếm ( 36 ) Bộ lọc Mã ĐH Trạng thái Món hàng Tổng cước Chưa cước Ng…" at bounding box center [638, 314] width 1276 height 628
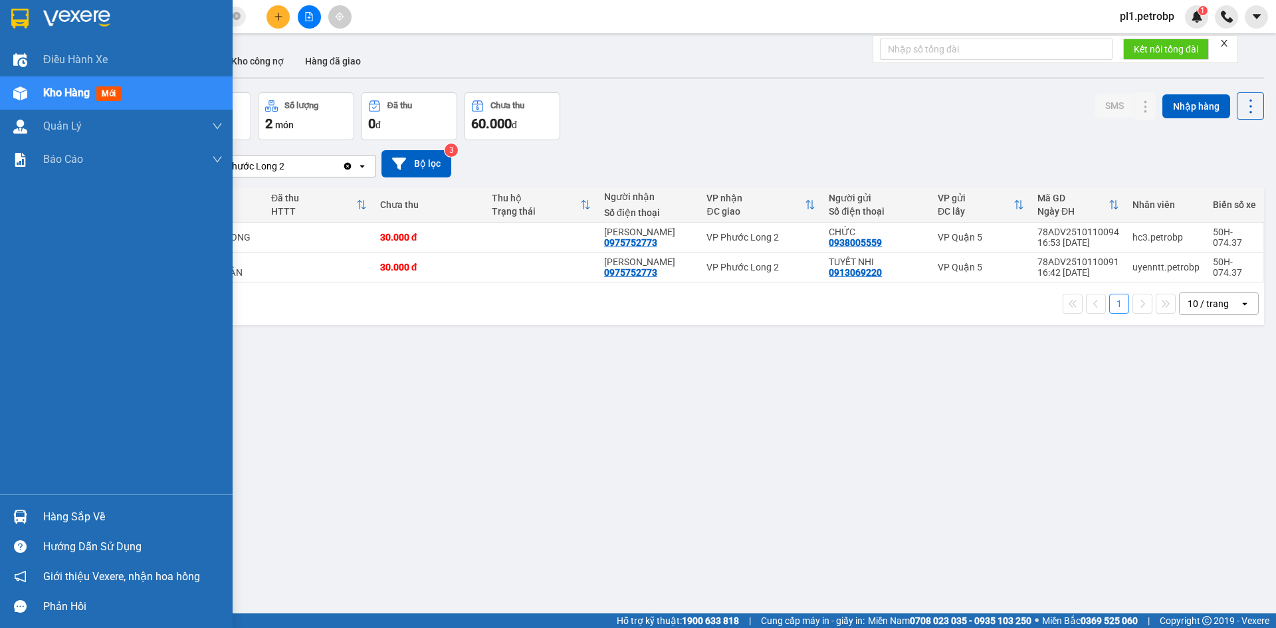
click at [50, 507] on div "Hàng sắp về" at bounding box center [132, 517] width 179 height 20
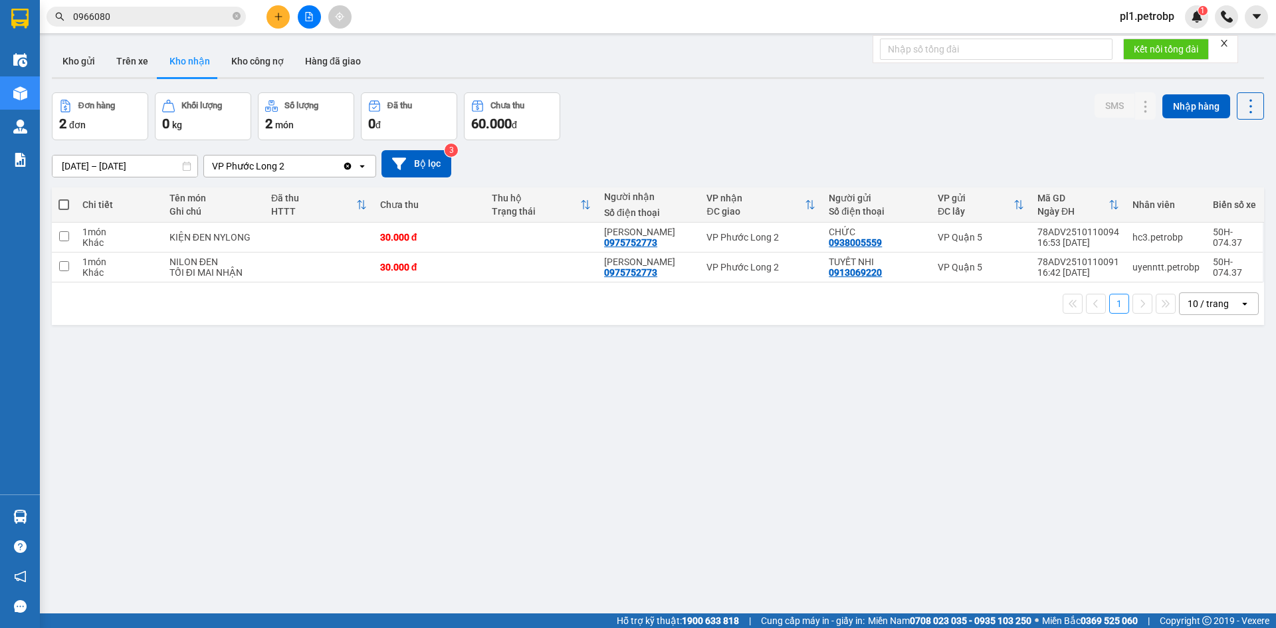
click at [688, 442] on section "Kết quả tìm kiếm ( 36 ) Bộ lọc Mã ĐH Trạng thái Món hàng Tổng cước Chưa cước Ng…" at bounding box center [638, 314] width 1276 height 628
click at [51, 518] on div "ver 1.8.146 Kho gửi Trên xe Kho nhận Kho công nợ Hàng đã giao Đơn hàng 2 đơn Kh…" at bounding box center [658, 354] width 1223 height 628
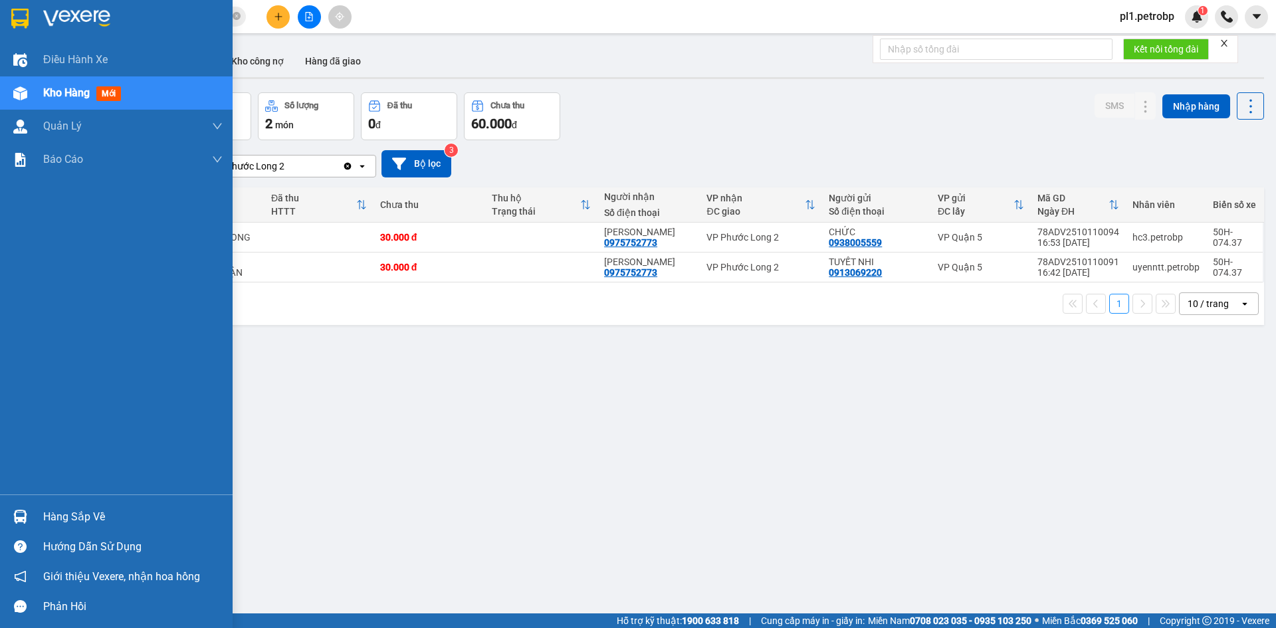
click at [7, 503] on div "Hàng sắp về" at bounding box center [116, 517] width 233 height 30
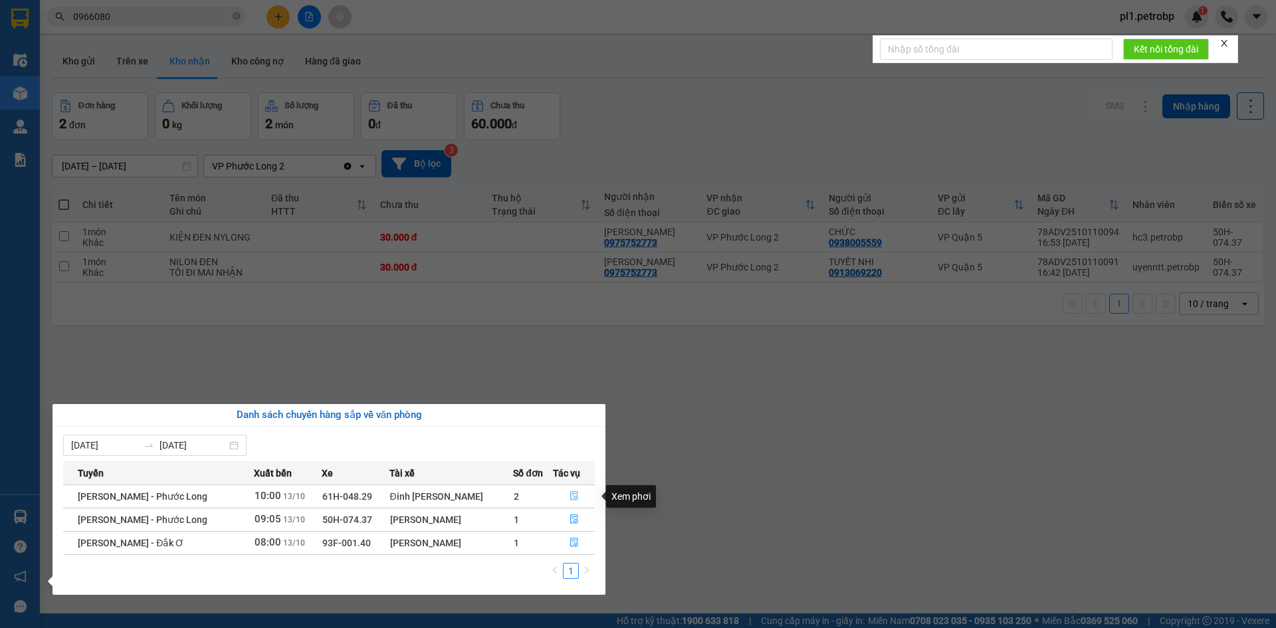
click at [580, 495] on button "button" at bounding box center [574, 496] width 41 height 21
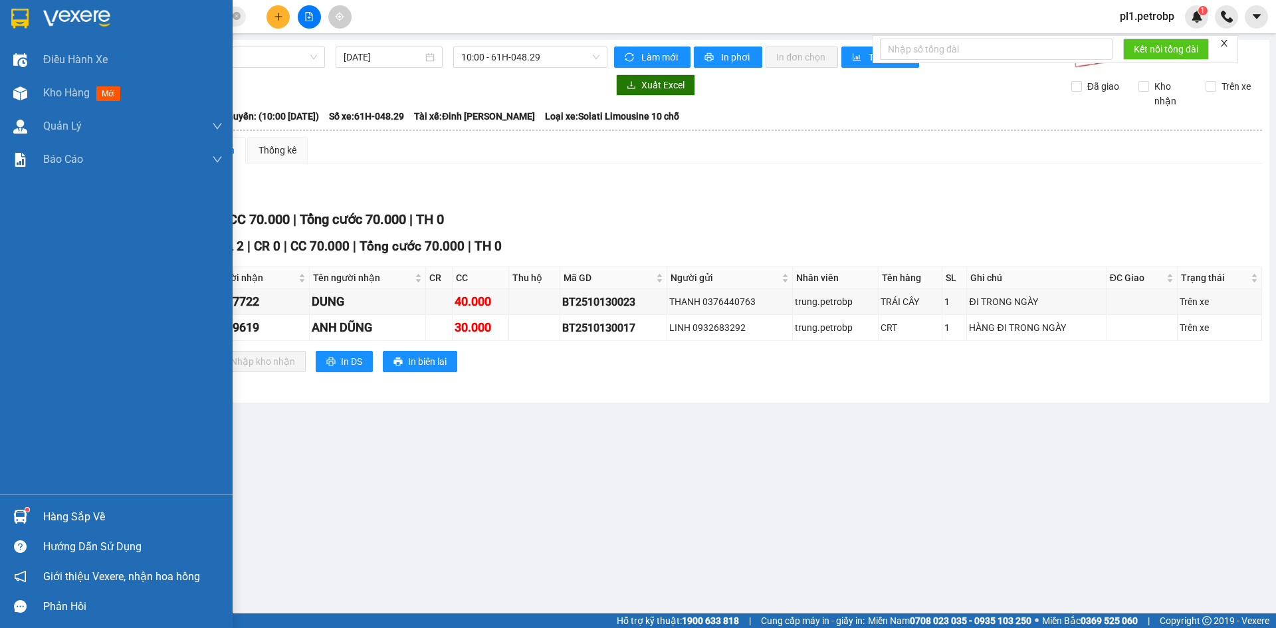
click at [26, 512] on img at bounding box center [20, 517] width 14 height 14
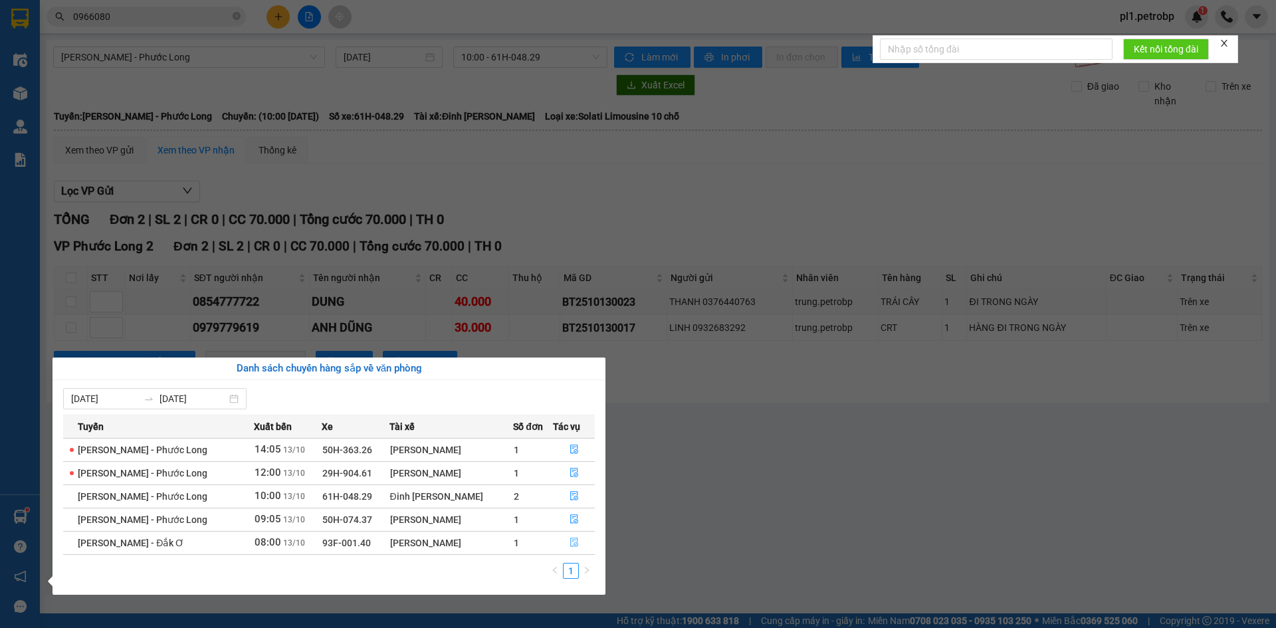
click at [580, 540] on button "button" at bounding box center [574, 542] width 41 height 21
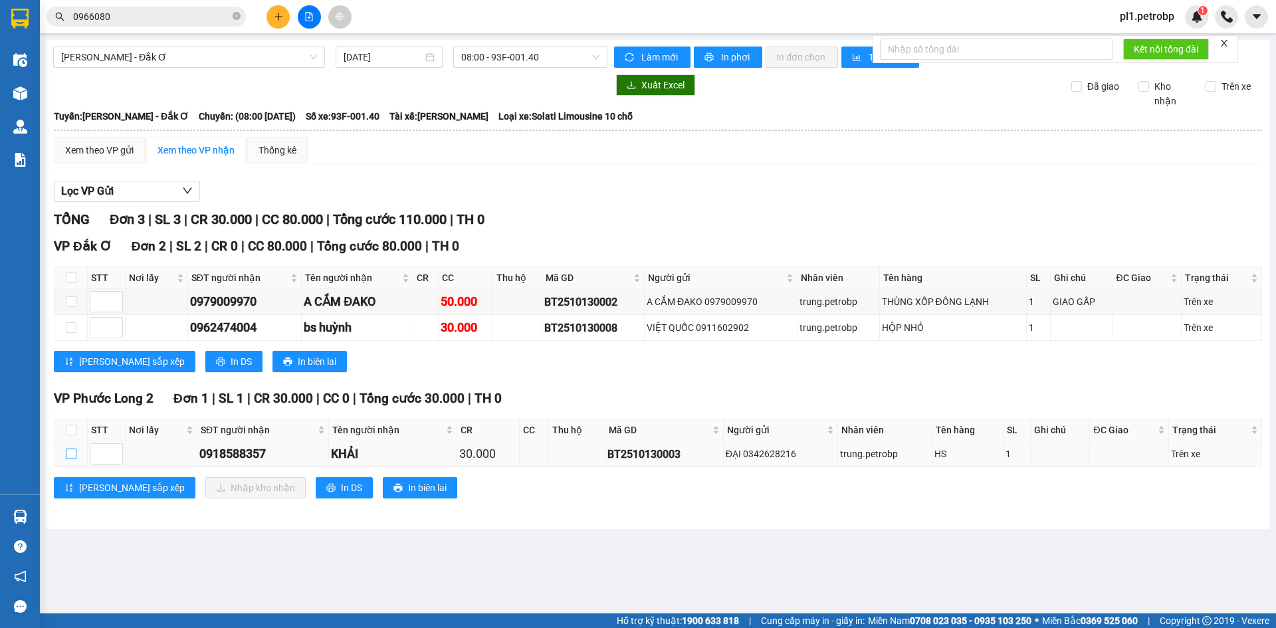
click at [72, 461] on label at bounding box center [71, 454] width 11 height 15
click at [72, 459] on input "checkbox" at bounding box center [71, 454] width 11 height 11
checkbox input "true"
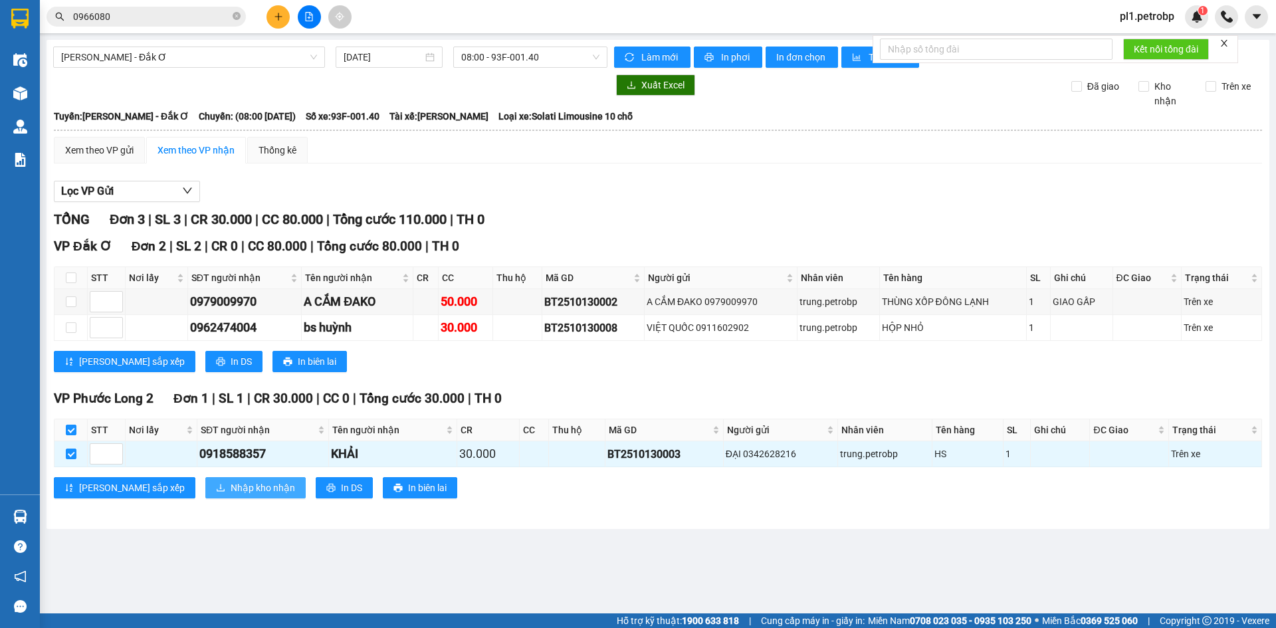
click at [205, 485] on button "Nhập kho nhận" at bounding box center [255, 487] width 100 height 21
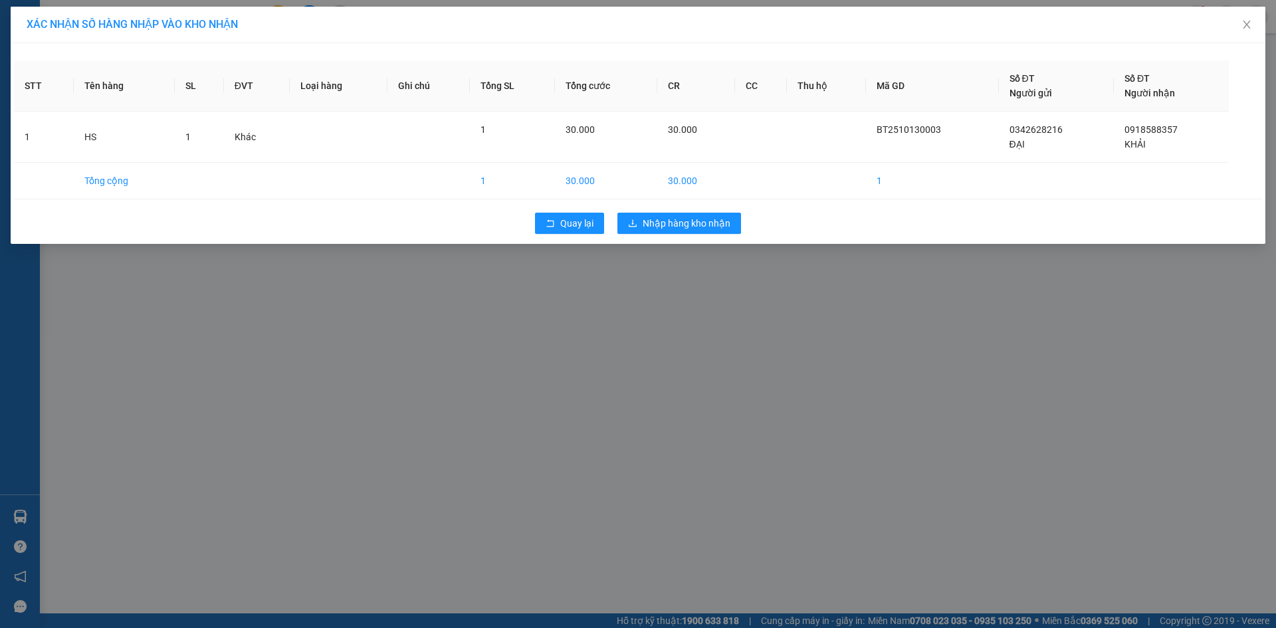
click at [683, 235] on div "Quay lại Nhập hàng kho nhận" at bounding box center [638, 223] width 1248 height 35
click at [683, 231] on button "Nhập hàng kho nhận" at bounding box center [680, 223] width 124 height 21
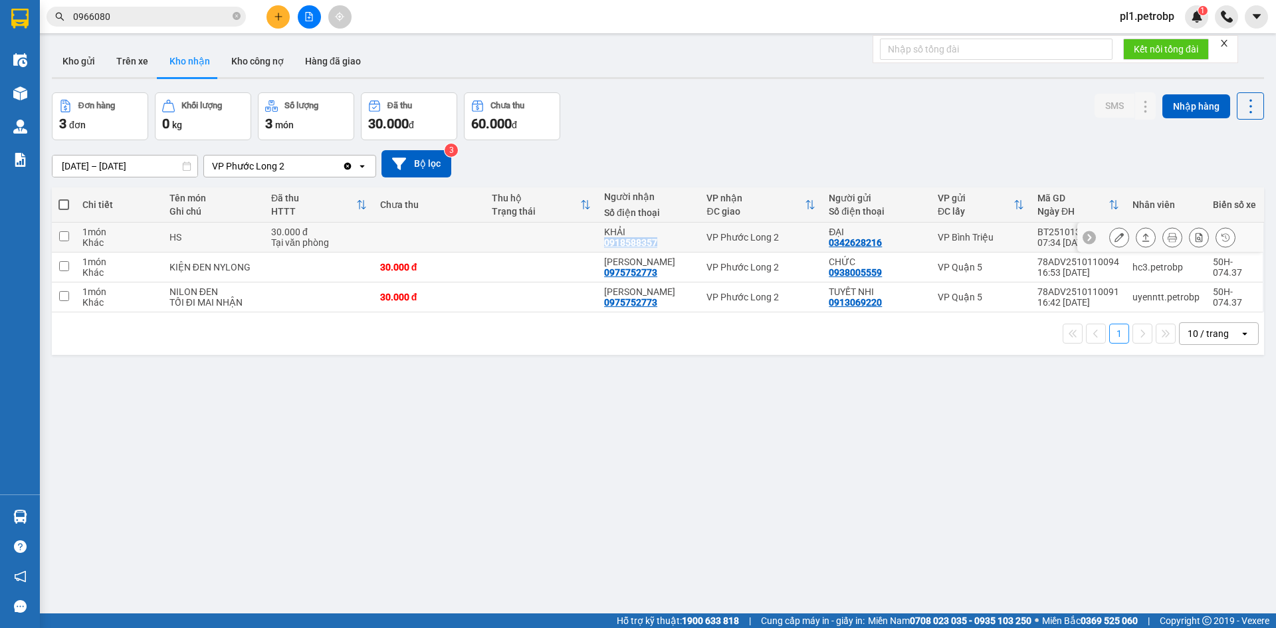
drag, startPoint x: 606, startPoint y: 246, endPoint x: 659, endPoint y: 245, distance: 52.5
click at [659, 245] on td "KHẢI 0918588357" at bounding box center [649, 238] width 102 height 30
checkbox input "true"
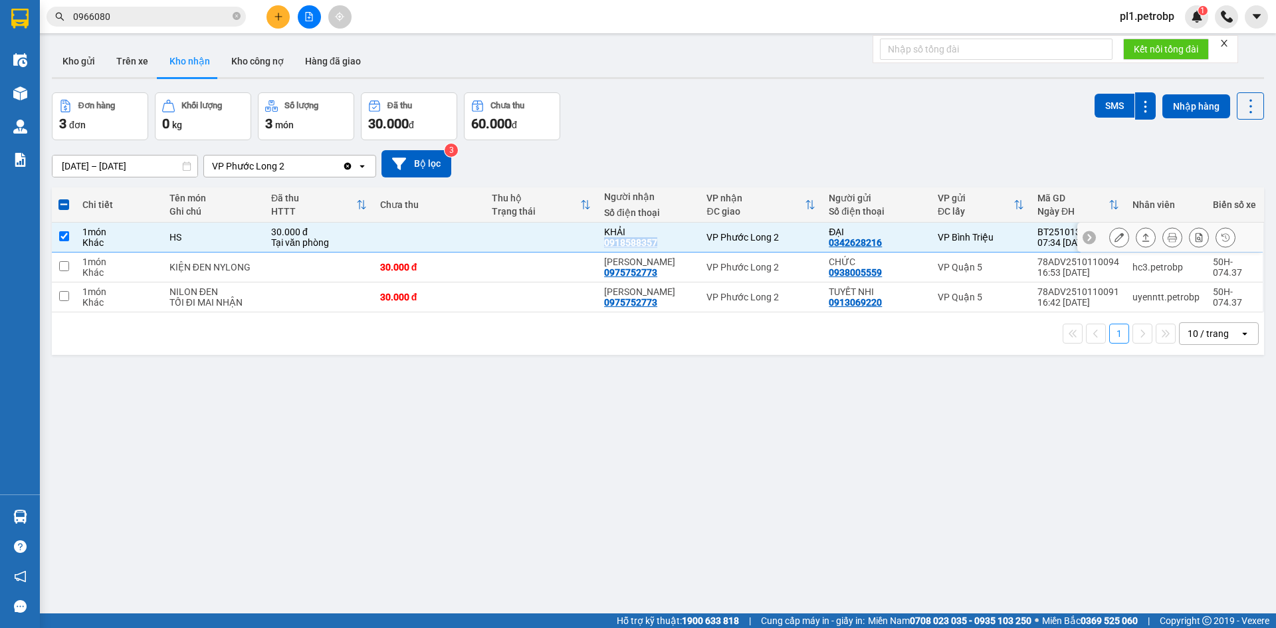
copy div "0918588357"
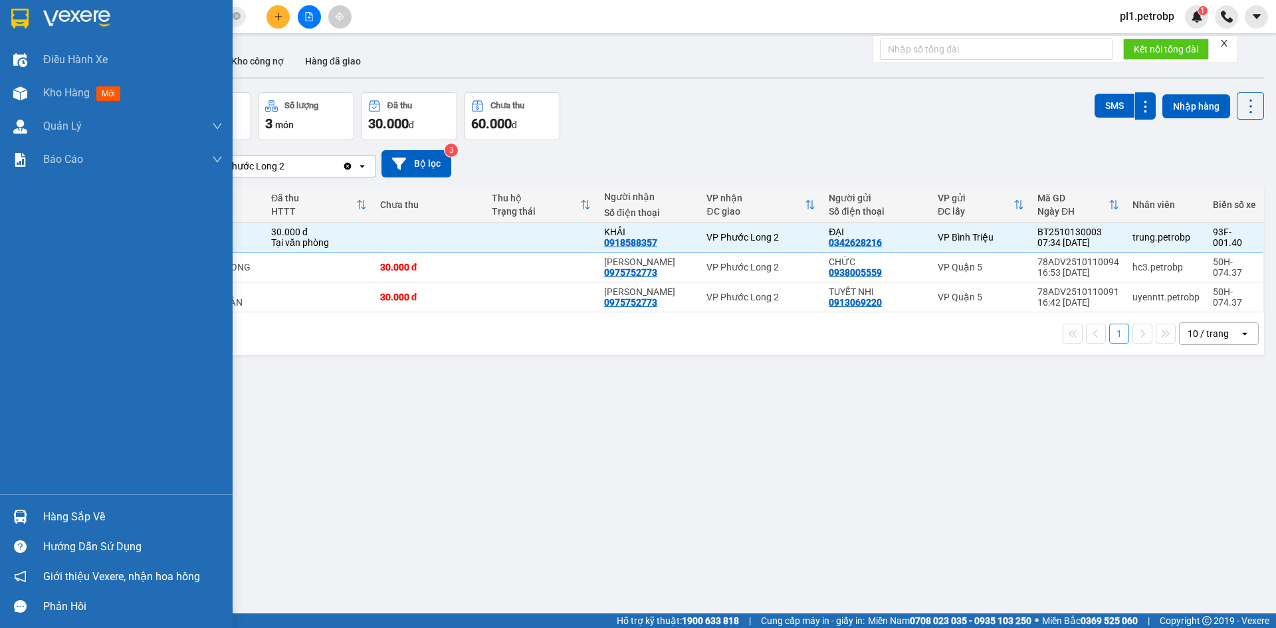
click at [28, 517] on div at bounding box center [20, 516] width 23 height 23
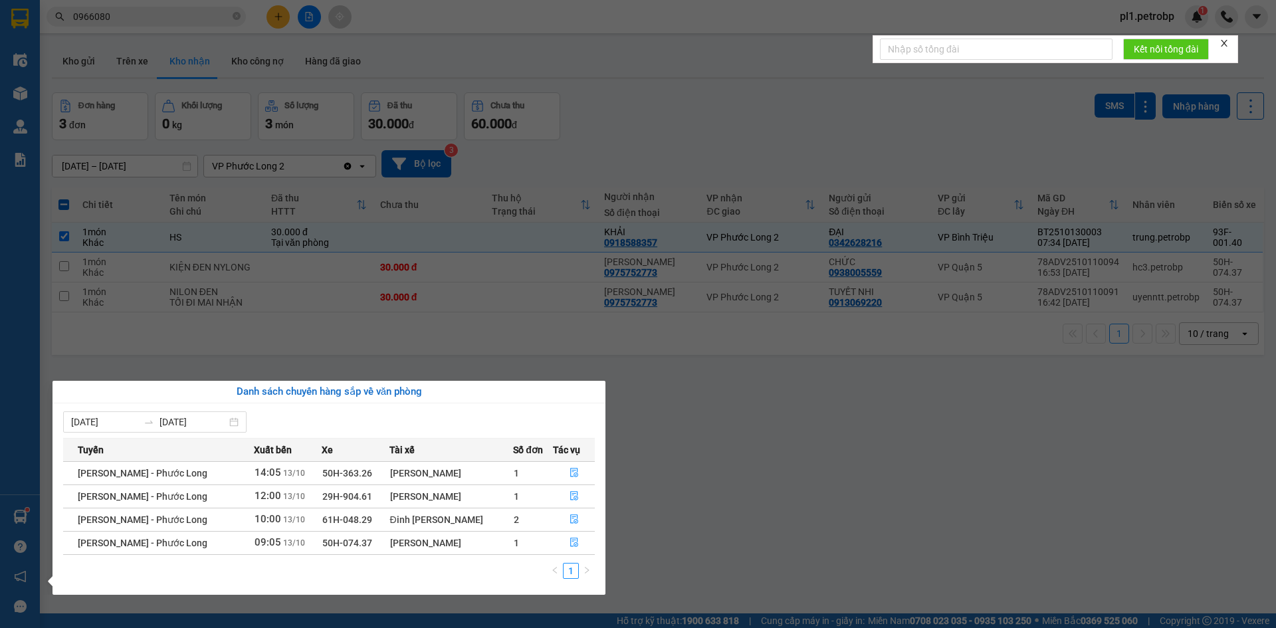
click at [683, 466] on section "Kết quả tìm kiếm ( 36 ) Bộ lọc Mã ĐH Trạng thái Món hàng Tổng cước Chưa cước Ng…" at bounding box center [638, 314] width 1276 height 628
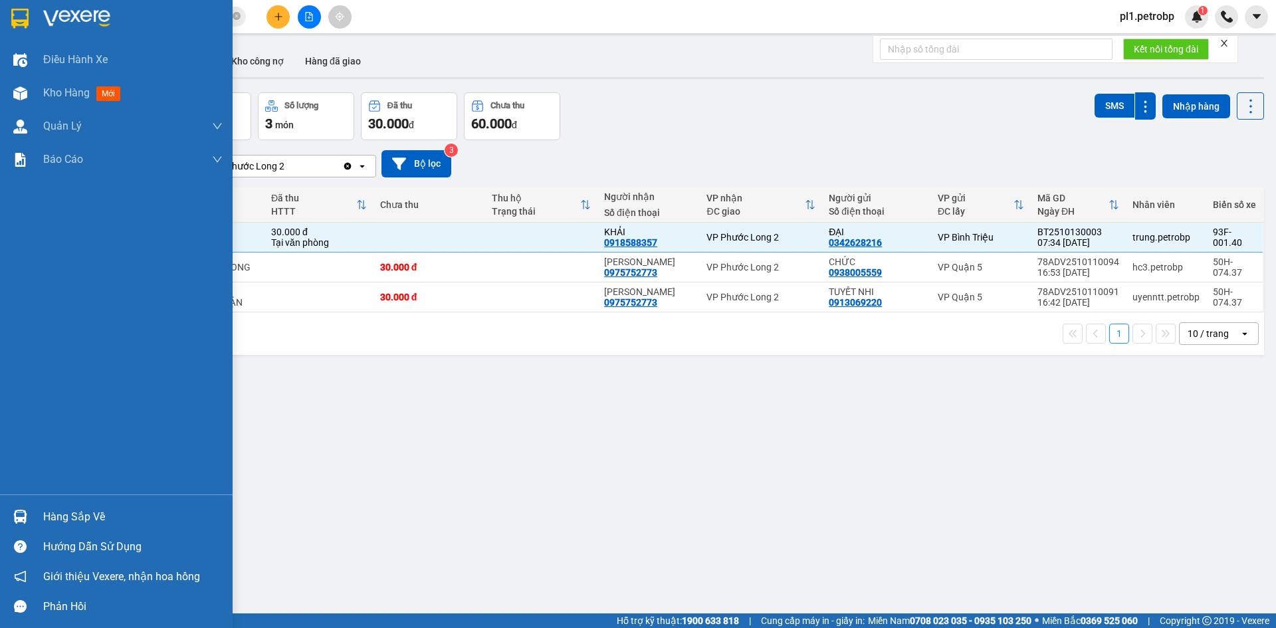
click at [38, 514] on div "Hàng sắp về" at bounding box center [116, 517] width 233 height 30
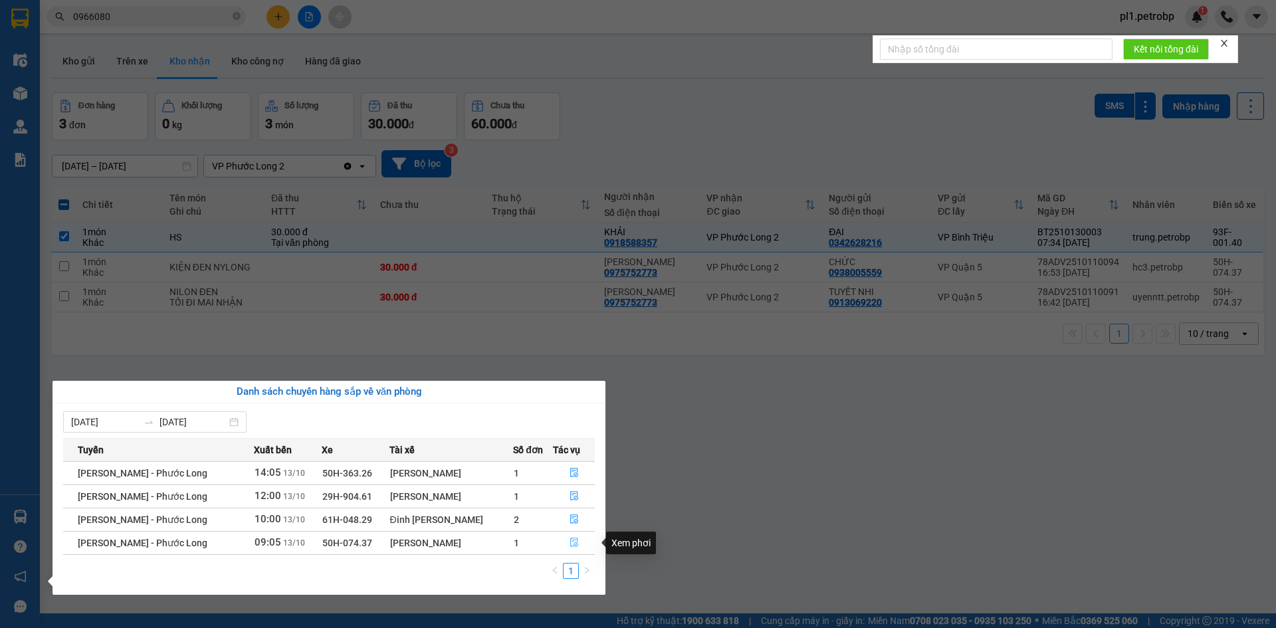
click at [585, 540] on button "button" at bounding box center [574, 542] width 41 height 21
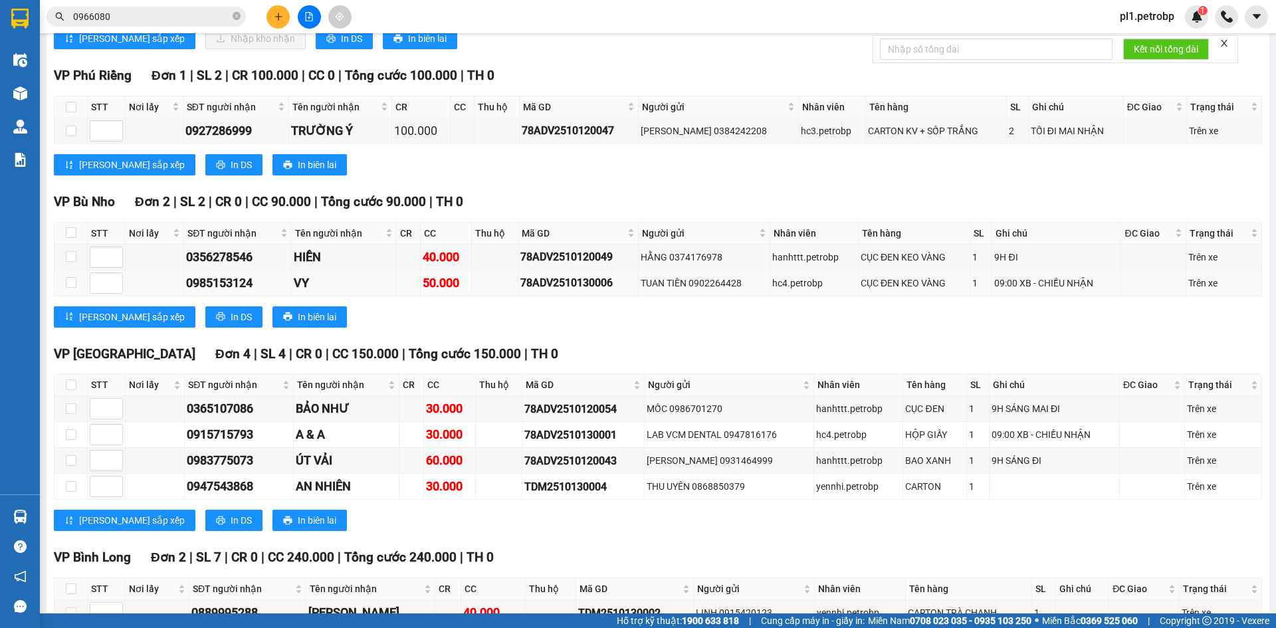
scroll to position [399, 0]
